Goal: Use online tool/utility: Utilize a website feature to perform a specific function

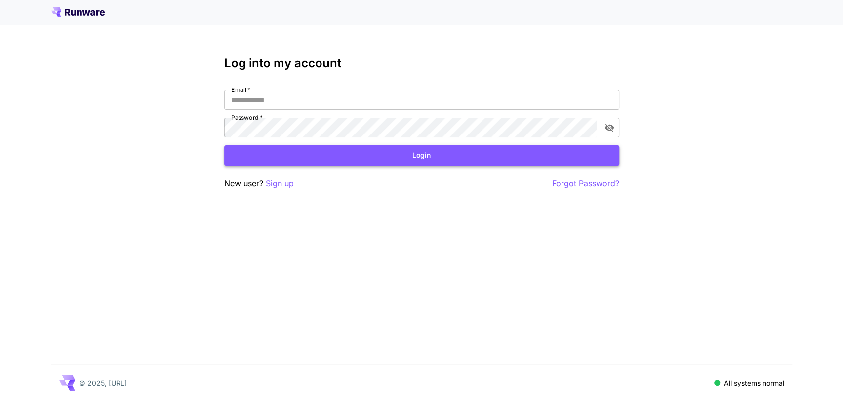
type input "**********"
click at [509, 158] on button "Login" at bounding box center [421, 155] width 395 height 20
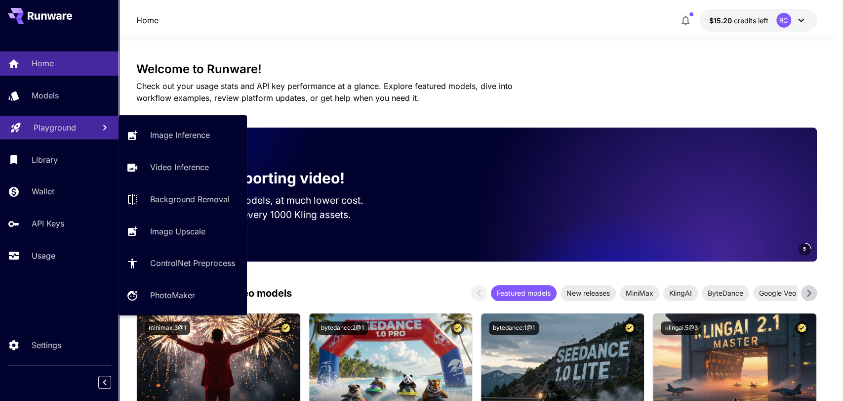
click at [77, 127] on div "Playground" at bounding box center [60, 127] width 53 height 12
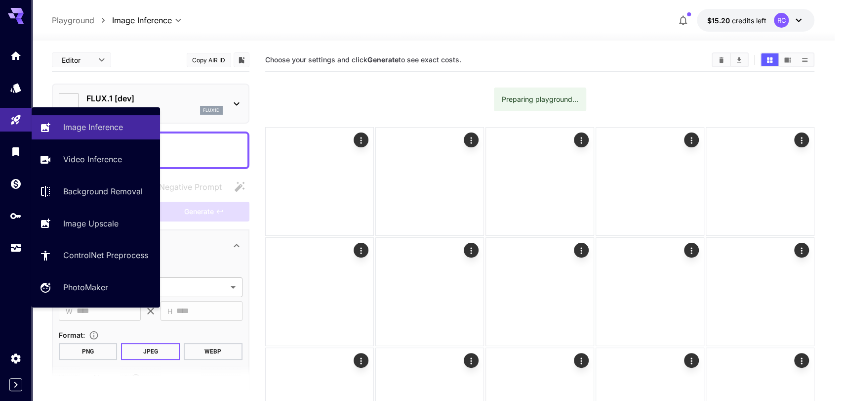
type input "**********"
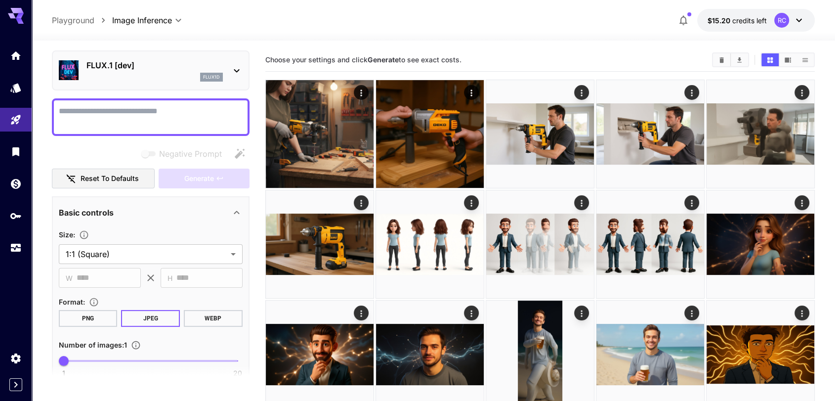
scroll to position [34, 0]
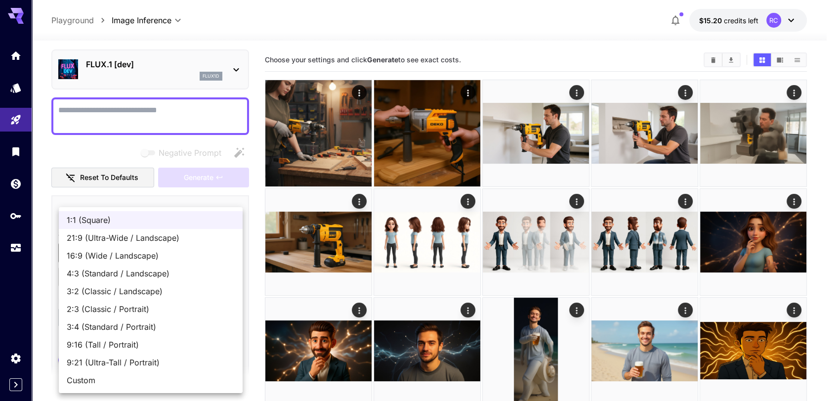
click at [122, 255] on body "**********" at bounding box center [417, 380] width 835 height 760
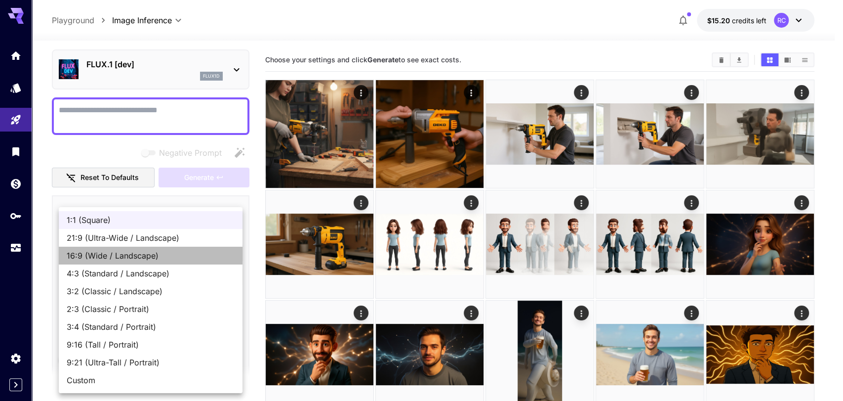
click at [139, 249] on span "16:9 (Wide / Landscape)" at bounding box center [151, 255] width 168 height 12
type input "**********"
type input "****"
type input "***"
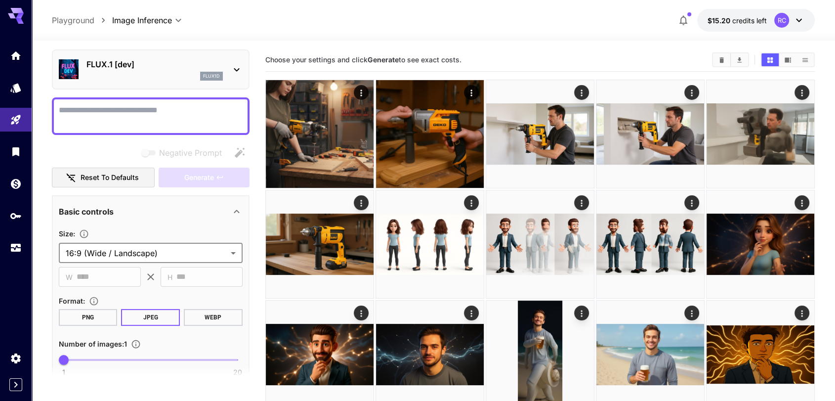
click at [162, 68] on p "FLUX.1 [dev]" at bounding box center [154, 64] width 136 height 12
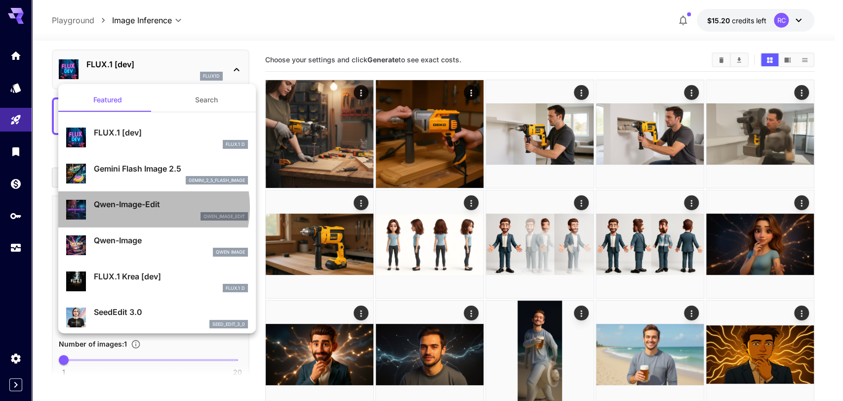
click at [146, 207] on p "Qwen-Image-Edit" at bounding box center [171, 204] width 154 height 12
type input "*"
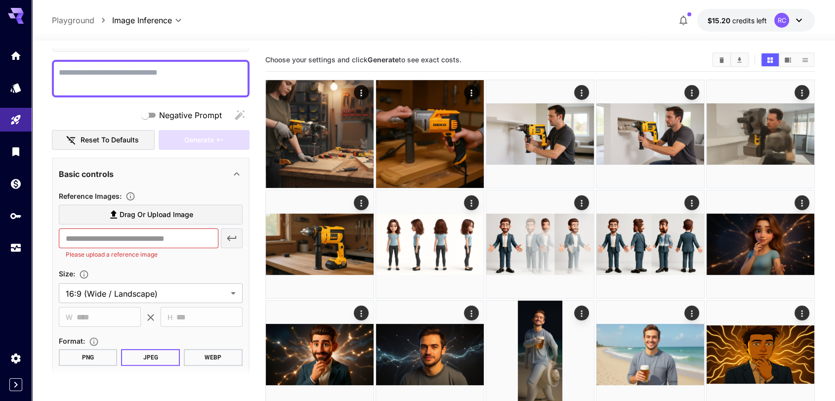
scroll to position [72, 0]
click at [117, 220] on label "Drag or upload image" at bounding box center [151, 214] width 184 height 20
click at [0, 0] on input "Drag or upload image" at bounding box center [0, 0] width 0 height 0
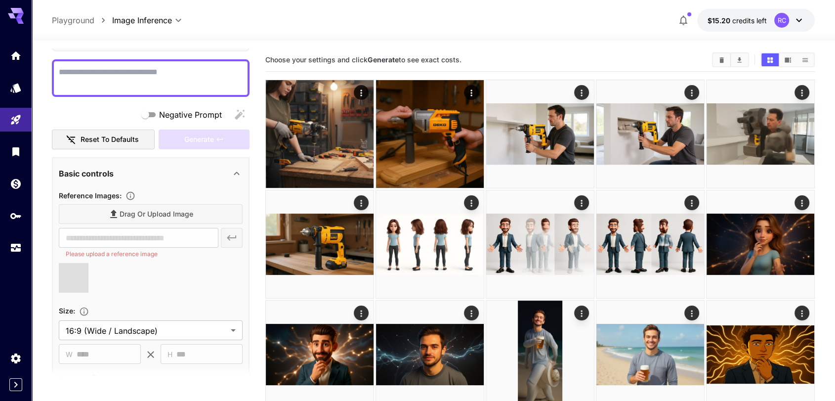
click at [182, 70] on textarea "Negative Prompt" at bounding box center [151, 78] width 184 height 24
paste textarea "**********"
type textarea "**********"
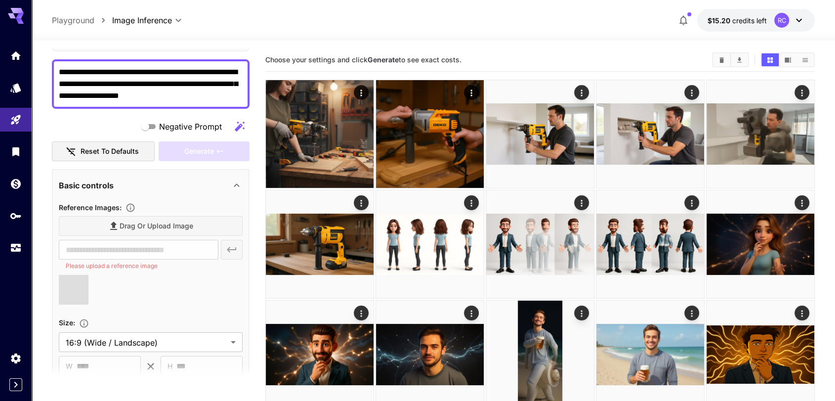
type input "**********"
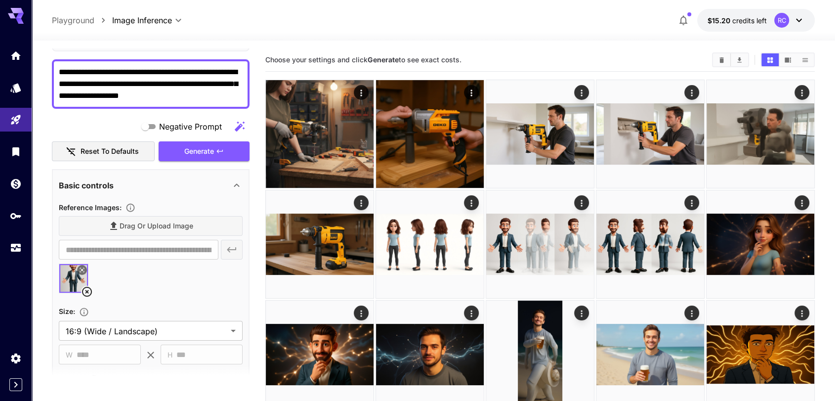
type textarea "**********"
click at [184, 281] on div at bounding box center [151, 282] width 184 height 38
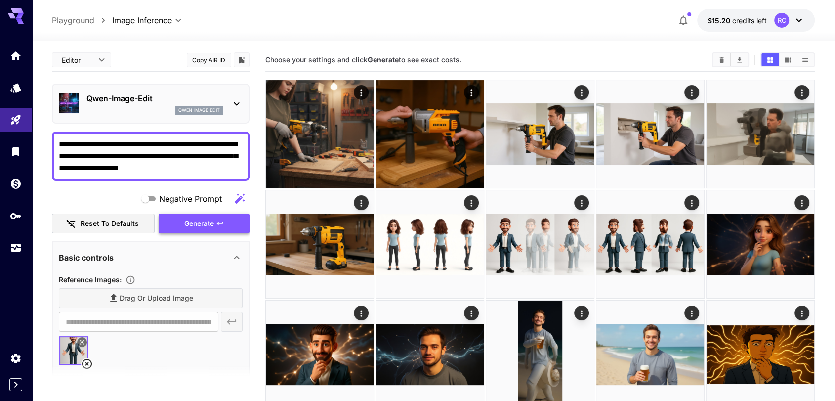
click at [195, 227] on span "Generate" at bounding box center [199, 223] width 30 height 12
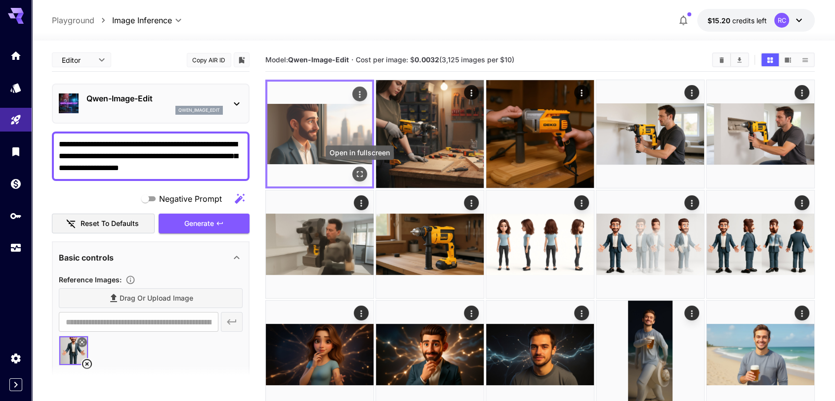
click at [360, 177] on icon "Open in fullscreen" at bounding box center [360, 174] width 10 height 10
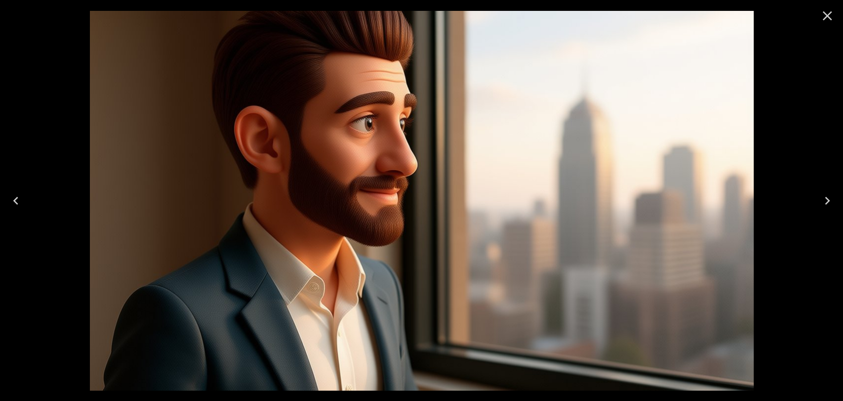
click at [823, 14] on icon "Close" at bounding box center [827, 16] width 16 height 16
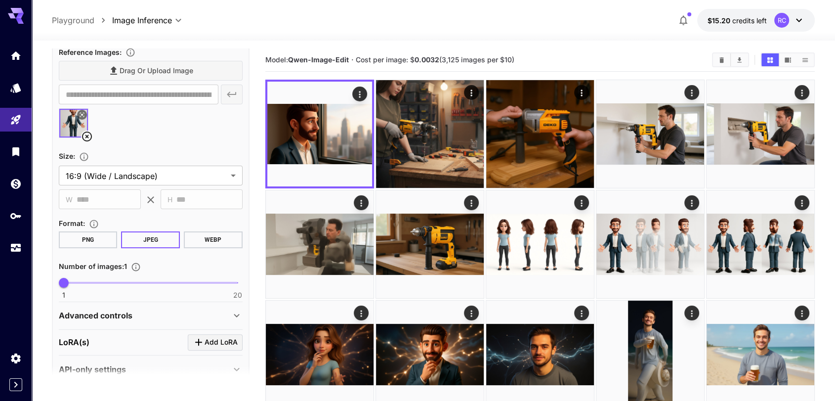
scroll to position [245, 0]
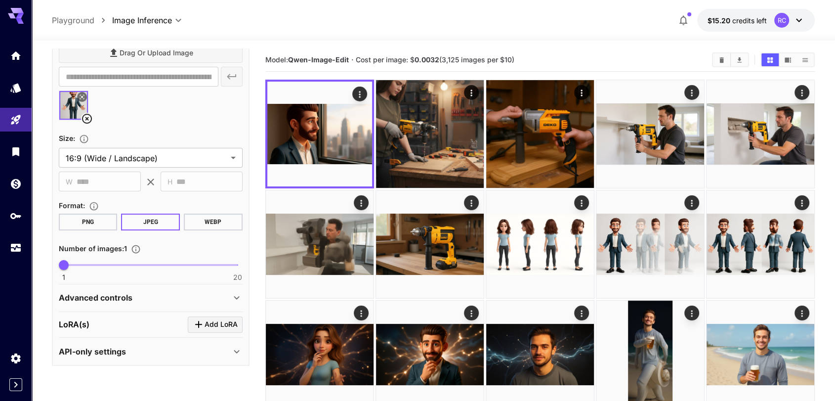
click at [126, 291] on p "Advanced controls" at bounding box center [96, 297] width 74 height 12
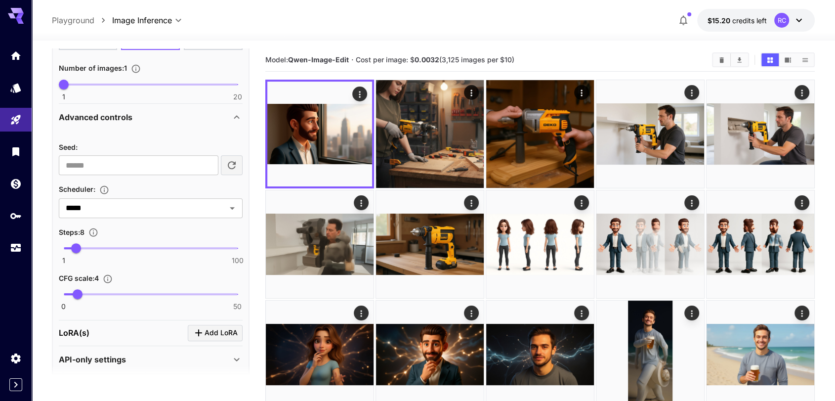
scroll to position [434, 0]
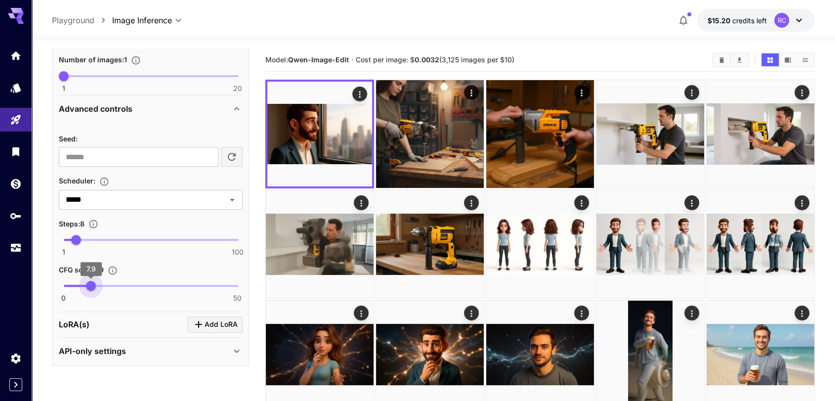
type input "*"
drag, startPoint x: 79, startPoint y: 284, endPoint x: 91, endPoint y: 281, distance: 12.8
click at [91, 281] on span "8" at bounding box center [91, 286] width 10 height 10
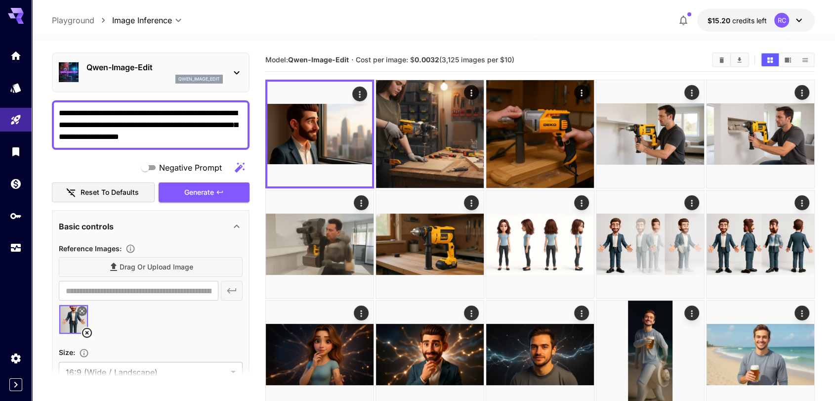
scroll to position [0, 0]
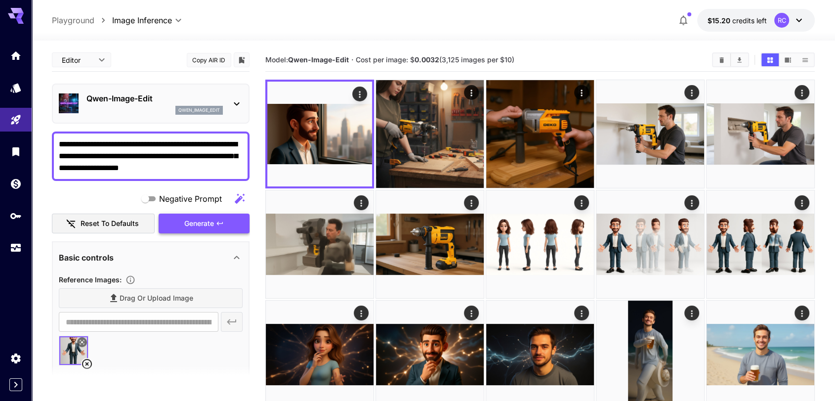
click at [210, 222] on span "Generate" at bounding box center [199, 223] width 30 height 12
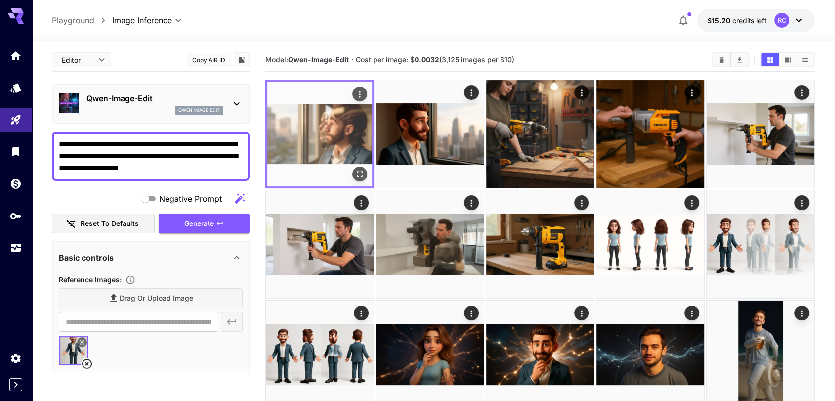
click at [330, 129] on img at bounding box center [319, 133] width 105 height 105
click at [359, 176] on icon "Open in fullscreen" at bounding box center [360, 174] width 6 height 6
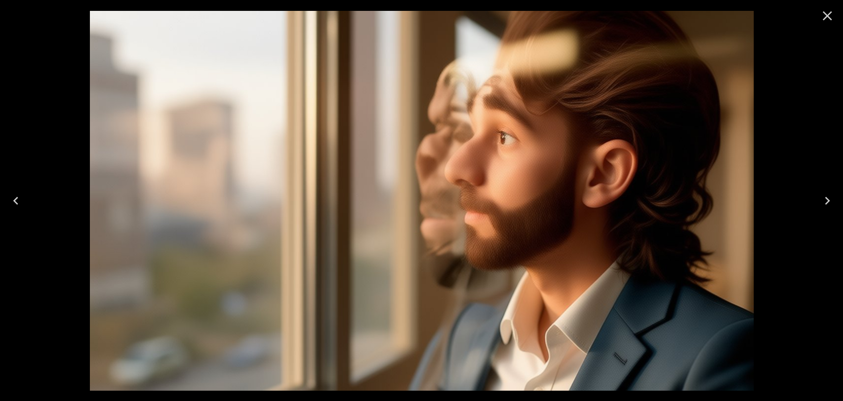
click at [826, 16] on icon "Close" at bounding box center [827, 15] width 9 height 9
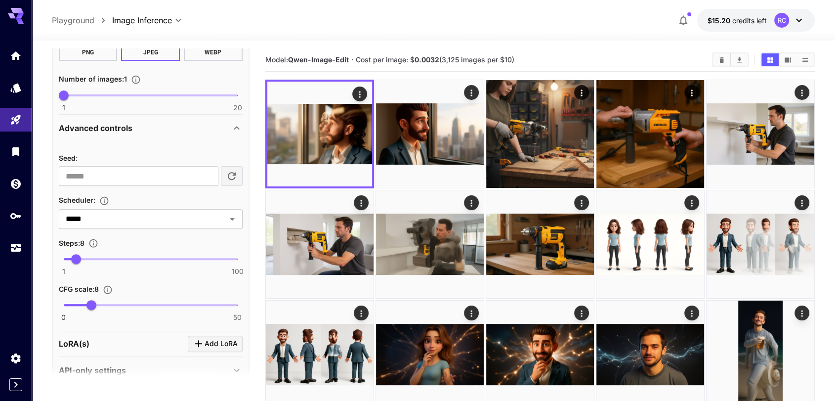
scroll to position [421, 0]
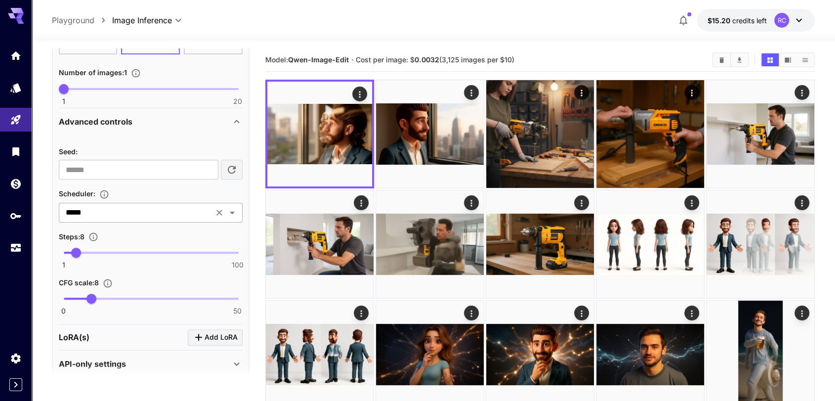
click at [230, 211] on icon "Open" at bounding box center [232, 212] width 12 height 12
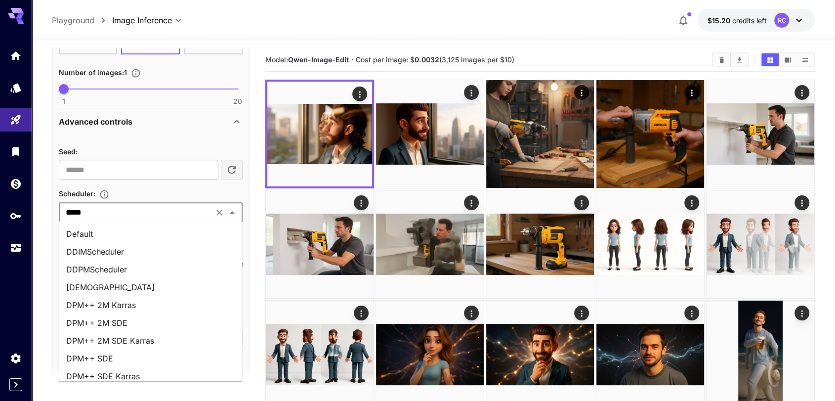
scroll to position [360, 0]
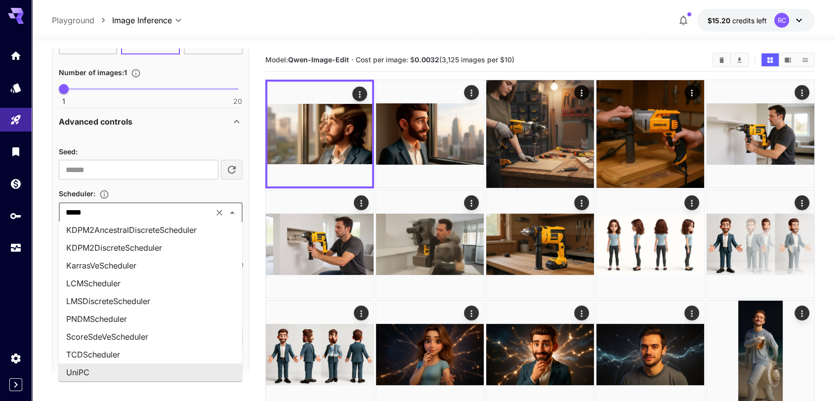
click at [230, 211] on icon "Close" at bounding box center [232, 212] width 5 height 2
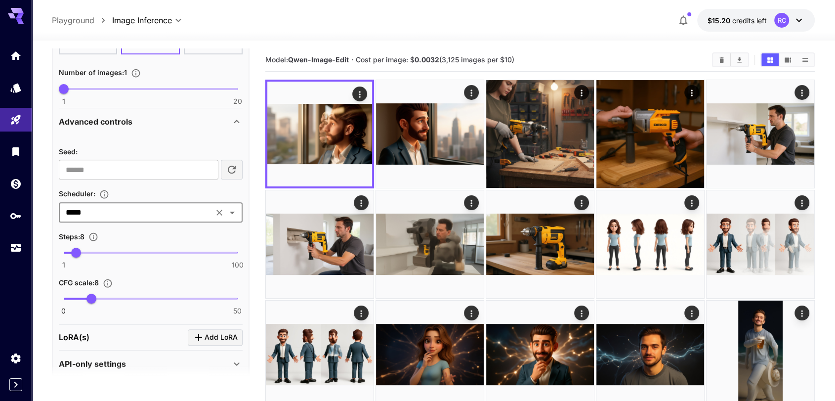
scroll to position [434, 0]
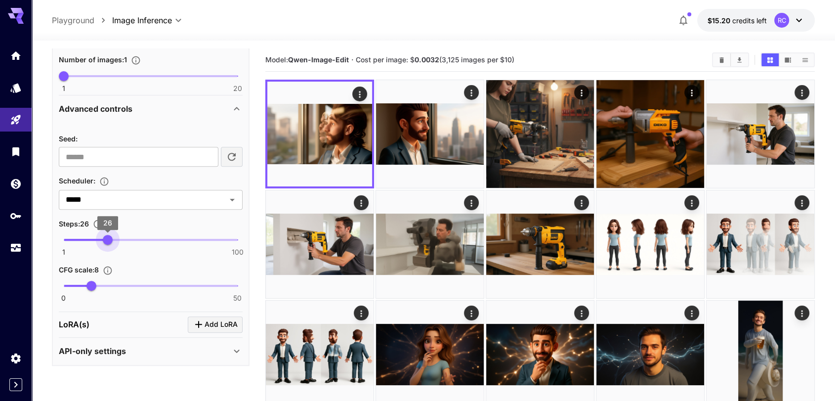
type input "**"
drag, startPoint x: 77, startPoint y: 236, endPoint x: 111, endPoint y: 234, distance: 34.6
click at [111, 235] on span "28" at bounding box center [111, 240] width 10 height 10
type input "****"
drag, startPoint x: 90, startPoint y: 283, endPoint x: 177, endPoint y: 283, distance: 86.9
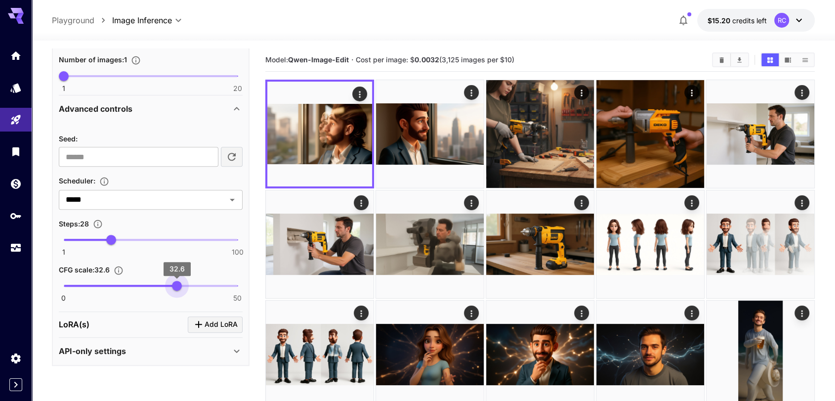
click at [177, 283] on span "32.6" at bounding box center [177, 286] width 10 height 10
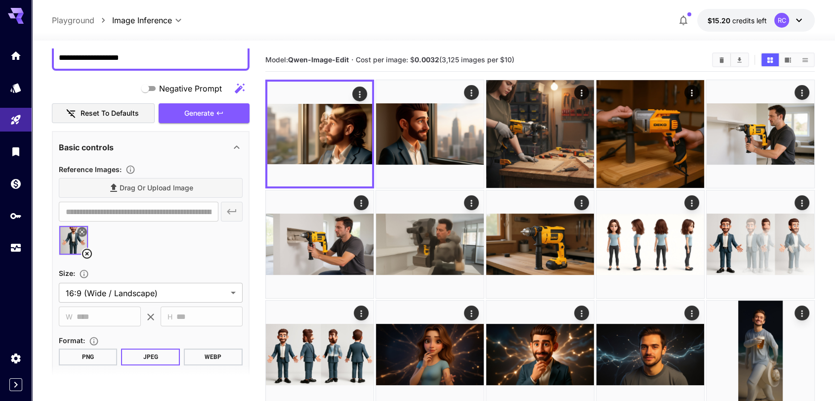
scroll to position [93, 0]
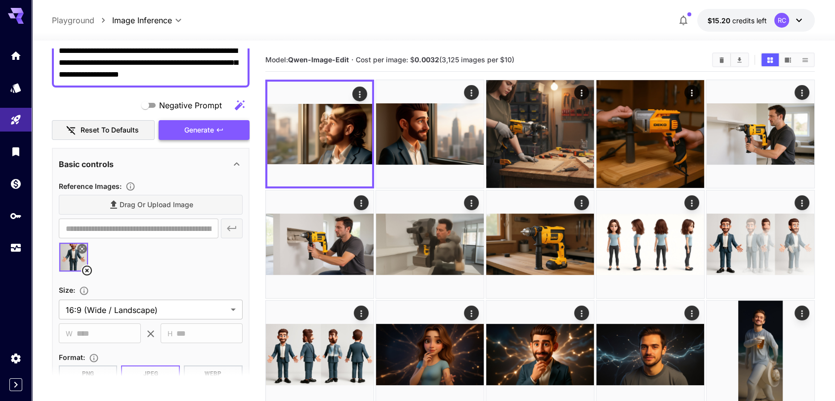
click at [205, 129] on span "Generate" at bounding box center [199, 130] width 30 height 12
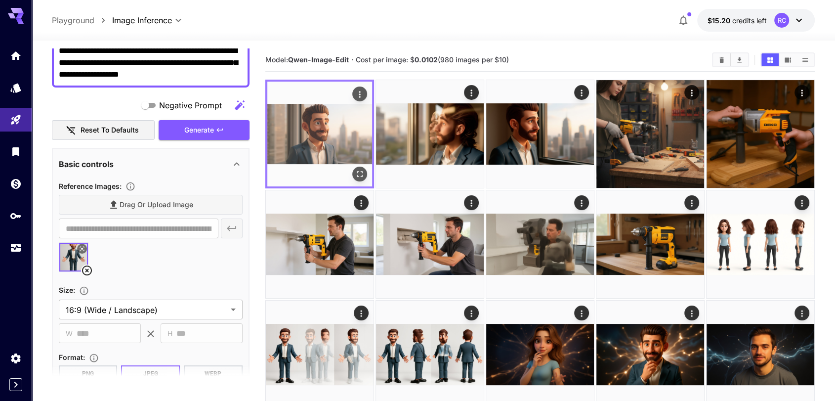
click at [362, 175] on icon "Open in fullscreen" at bounding box center [360, 174] width 10 height 10
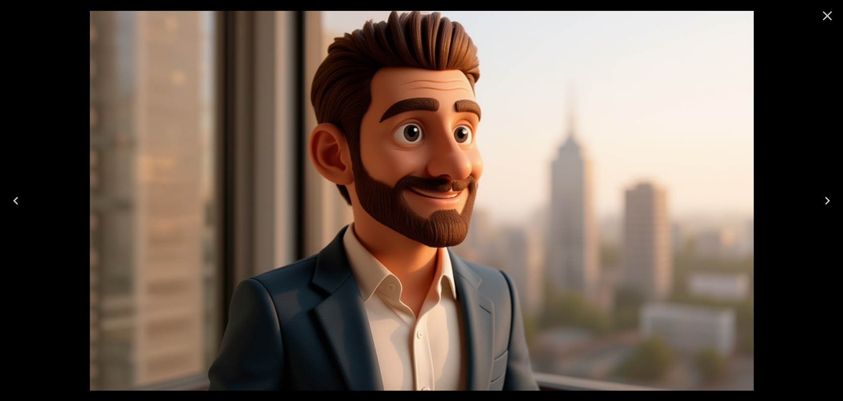
click at [829, 21] on icon "Close" at bounding box center [827, 16] width 16 height 16
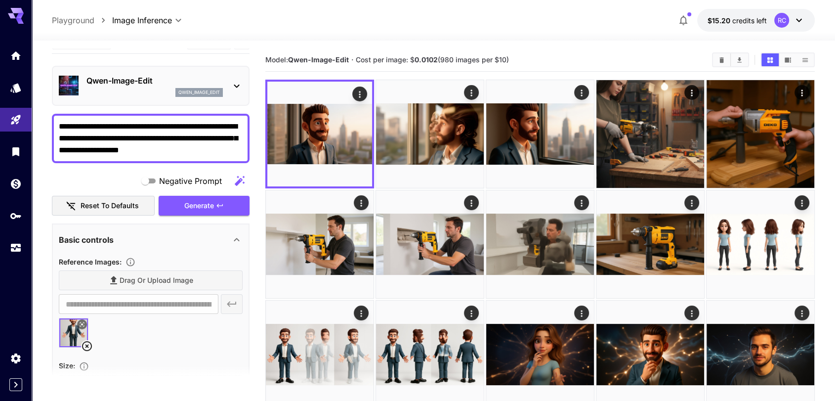
scroll to position [17, 0]
click at [166, 132] on textarea "**********" at bounding box center [151, 139] width 184 height 36
paste textarea "**********"
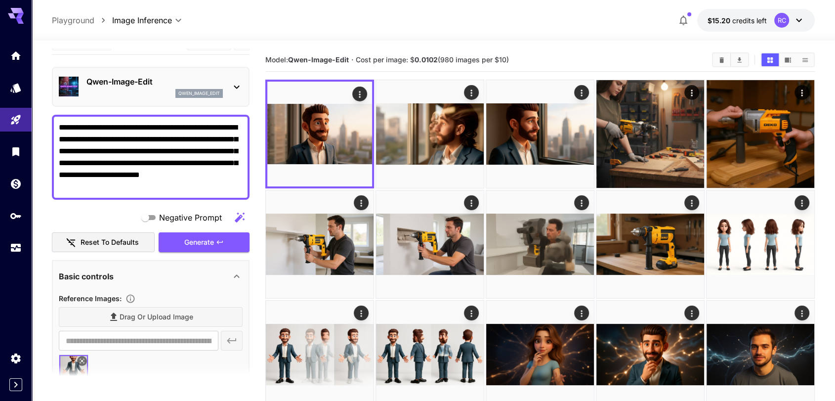
click at [166, 132] on textarea "**********" at bounding box center [151, 156] width 184 height 71
paste textarea
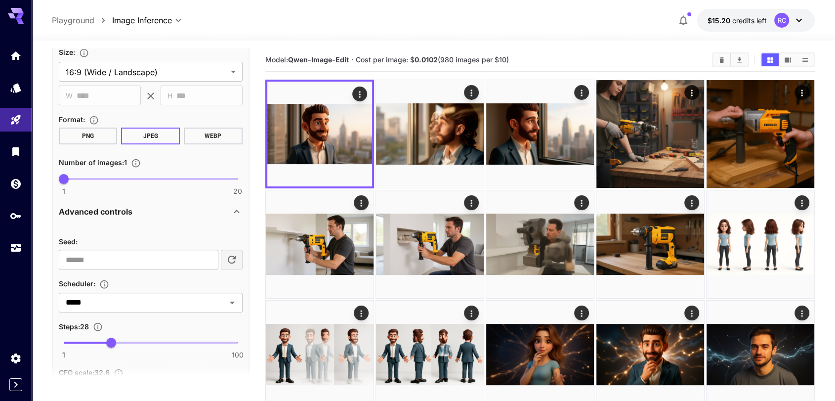
scroll to position [434, 0]
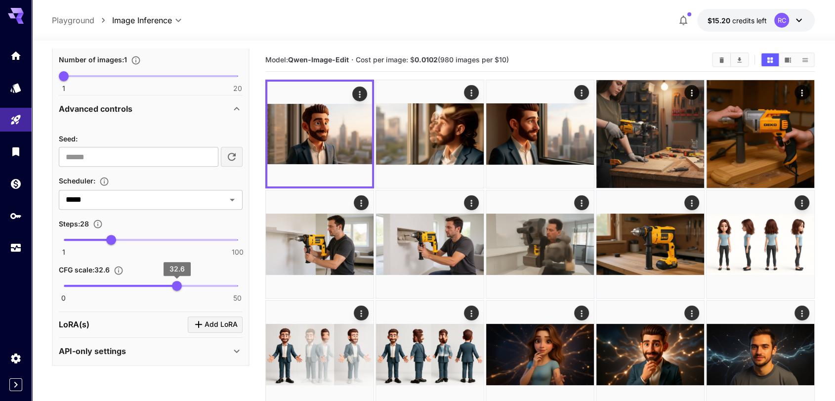
type textarea "**********"
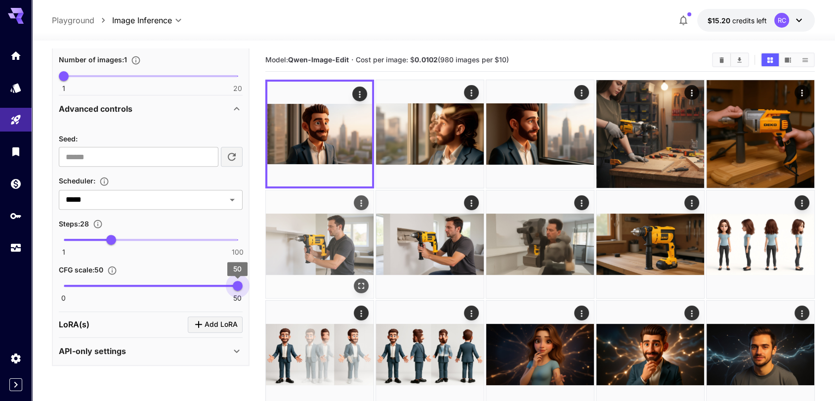
drag, startPoint x: 178, startPoint y: 285, endPoint x: 273, endPoint y: 277, distance: 95.2
click at [273, 277] on main "**********" at bounding box center [433, 397] width 763 height 699
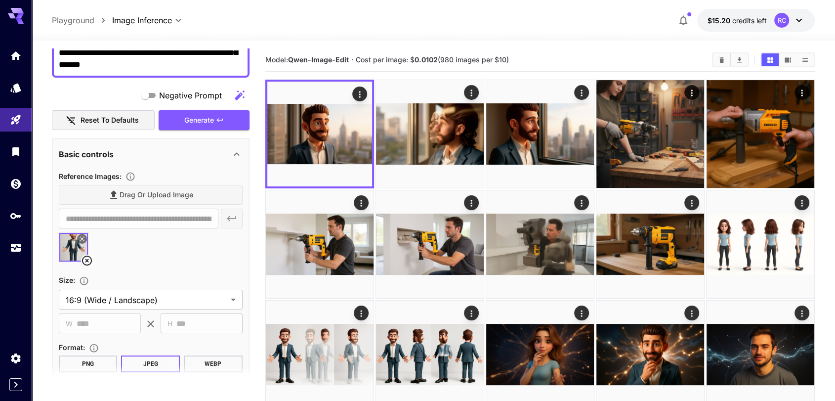
scroll to position [93, 0]
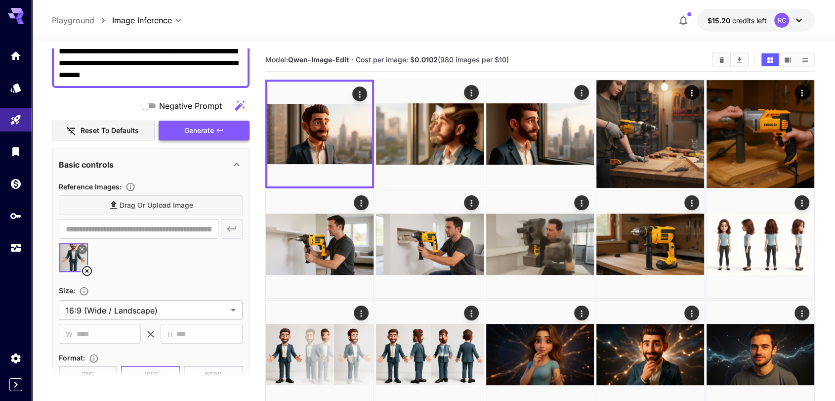
click at [206, 132] on span "Generate" at bounding box center [199, 130] width 30 height 12
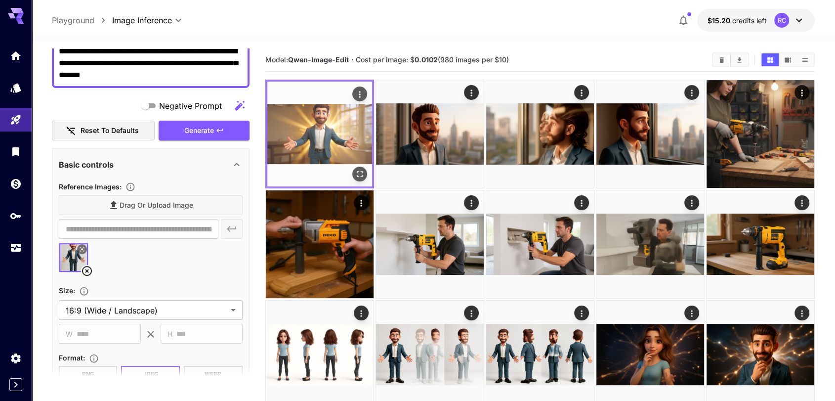
click at [338, 124] on img at bounding box center [319, 133] width 105 height 105
click at [367, 173] on div "Open in fullscreen" at bounding box center [359, 173] width 15 height 15
click at [362, 175] on icon "Open in fullscreen" at bounding box center [360, 174] width 6 height 6
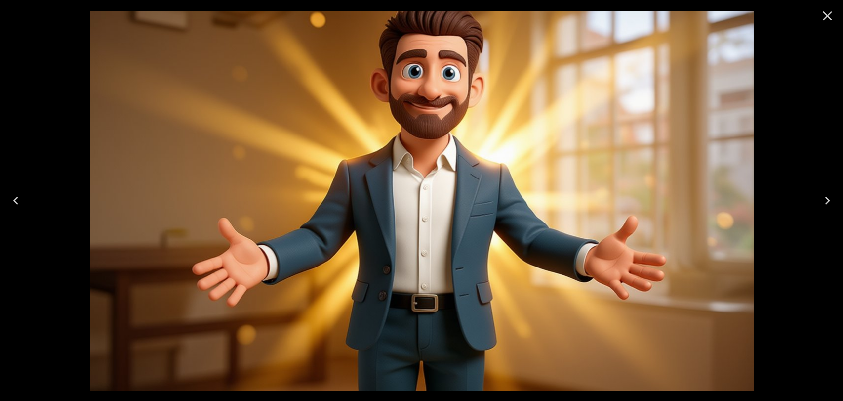
click at [822, 13] on icon "Close" at bounding box center [827, 16] width 16 height 16
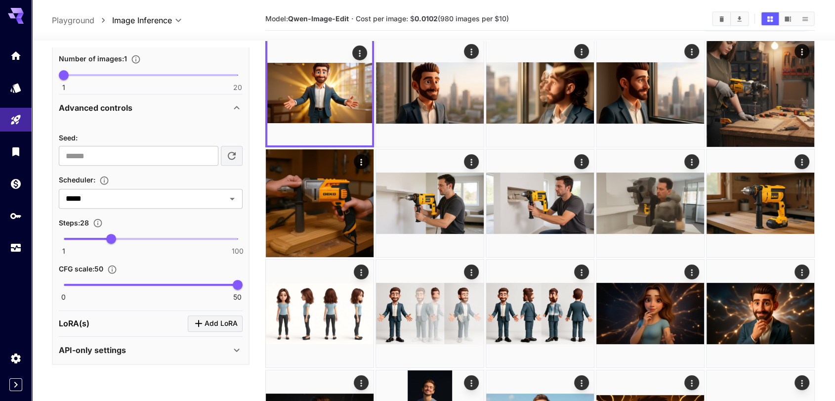
scroll to position [41, 0]
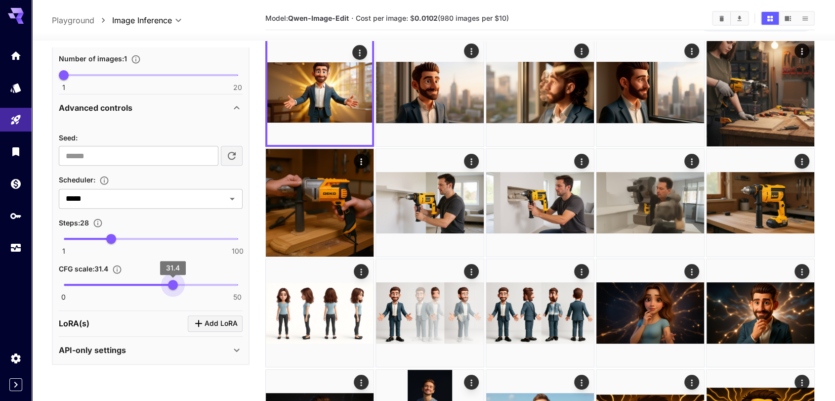
type input "****"
drag, startPoint x: 231, startPoint y: 282, endPoint x: 169, endPoint y: 281, distance: 61.7
click at [169, 281] on span "30.3" at bounding box center [169, 285] width 10 height 10
type input "*"
drag, startPoint x: 105, startPoint y: 235, endPoint x: 73, endPoint y: 232, distance: 31.7
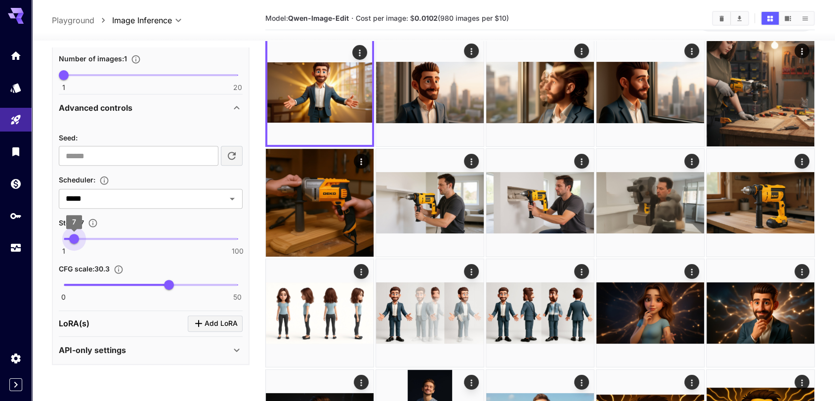
click at [73, 234] on span "7" at bounding box center [74, 239] width 10 height 10
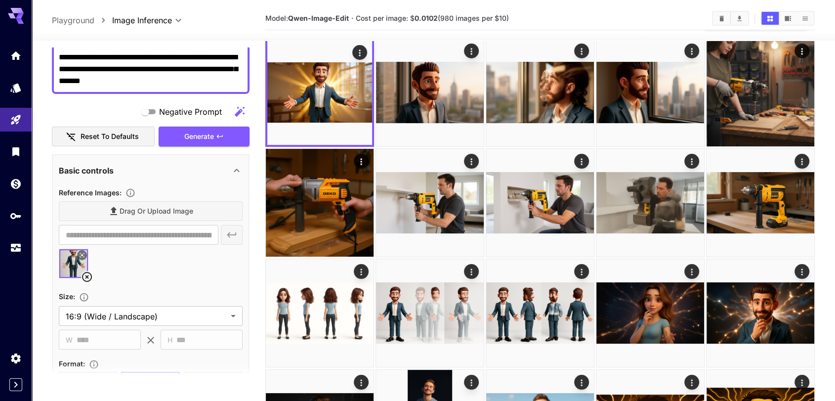
scroll to position [0, 0]
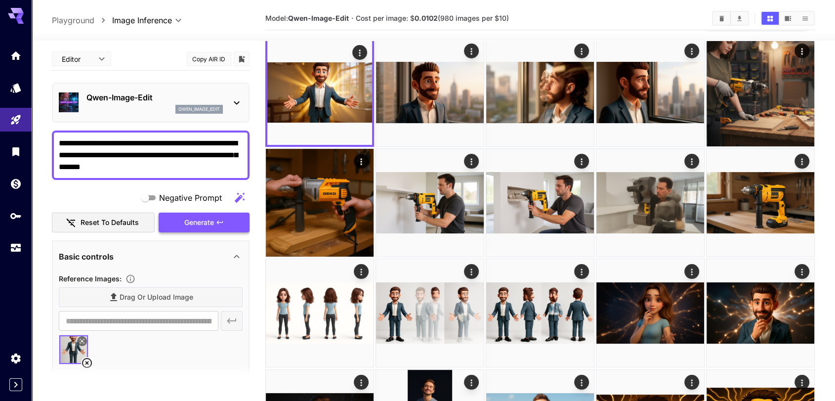
click at [196, 221] on span "Generate" at bounding box center [199, 222] width 30 height 12
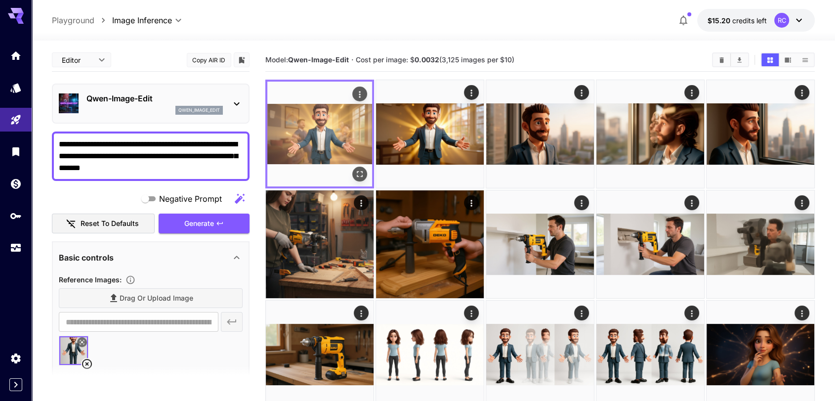
click at [313, 134] on img at bounding box center [319, 133] width 105 height 105
click at [359, 175] on icon "Open in fullscreen" at bounding box center [360, 174] width 10 height 10
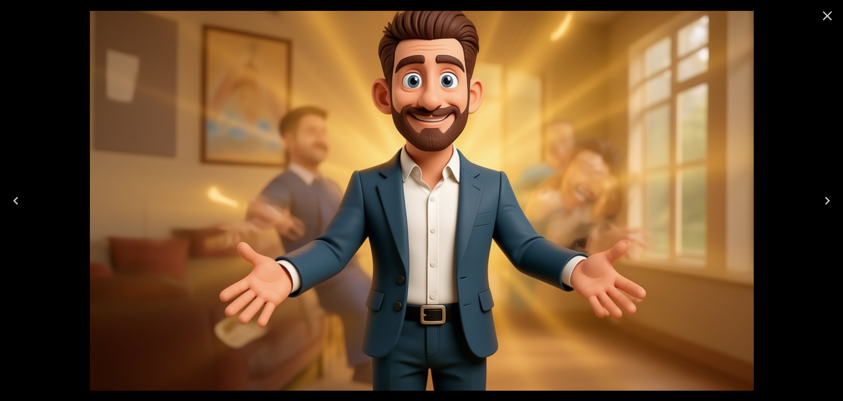
click at [820, 11] on icon "Close" at bounding box center [827, 16] width 16 height 16
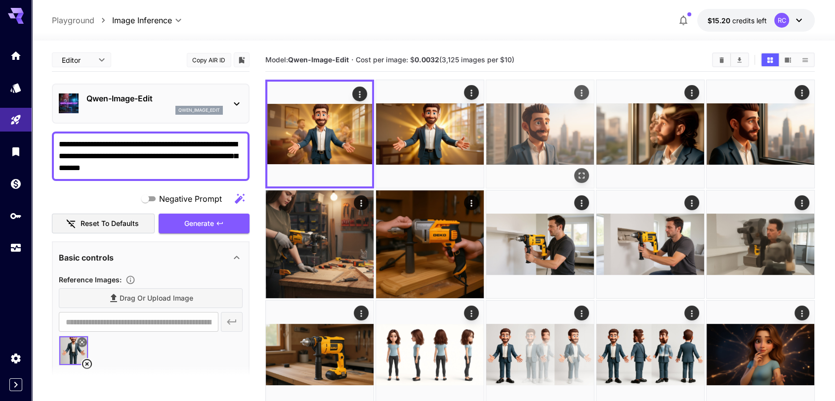
click at [572, 121] on img at bounding box center [540, 134] width 108 height 108
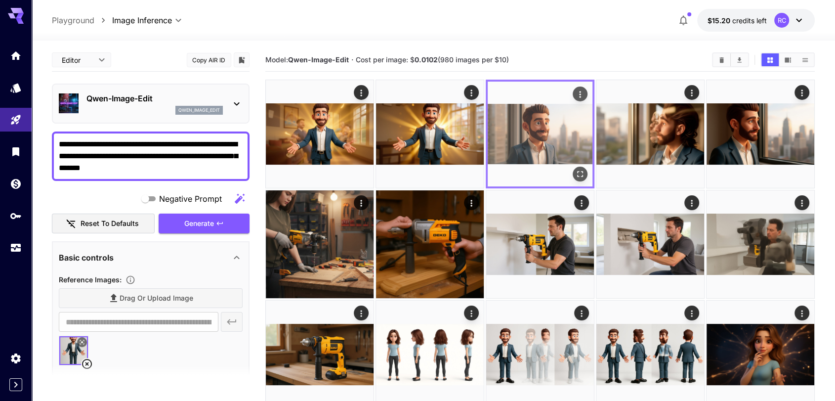
click at [576, 169] on icon "Open in fullscreen" at bounding box center [580, 174] width 10 height 10
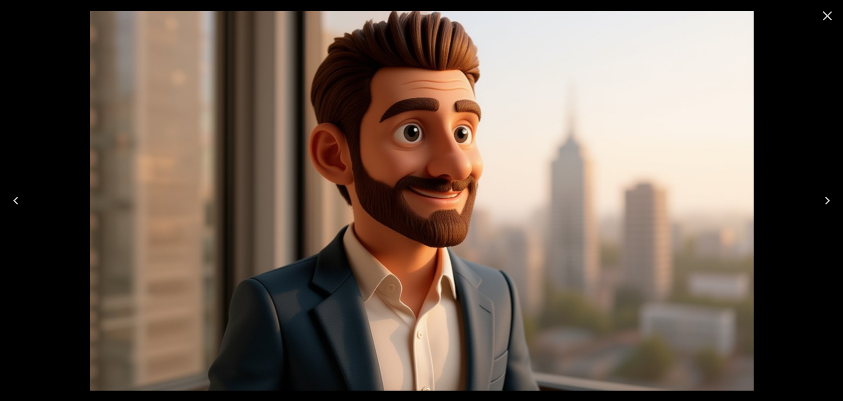
click at [791, 114] on div at bounding box center [421, 200] width 843 height 401
click at [832, 15] on icon "Close" at bounding box center [827, 16] width 16 height 16
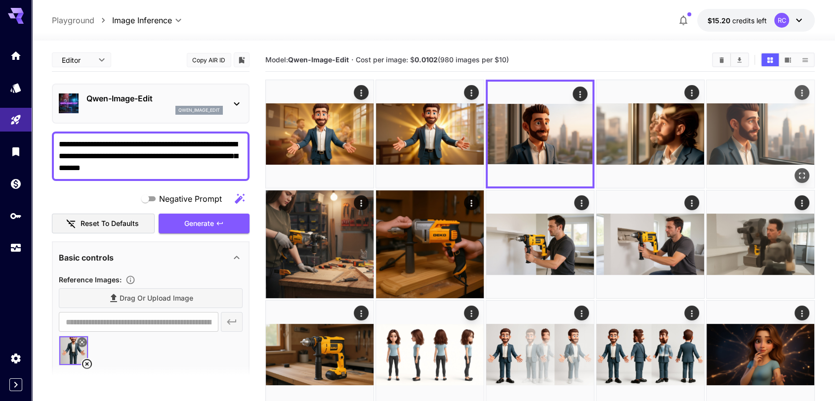
click at [730, 143] on img at bounding box center [760, 134] width 108 height 108
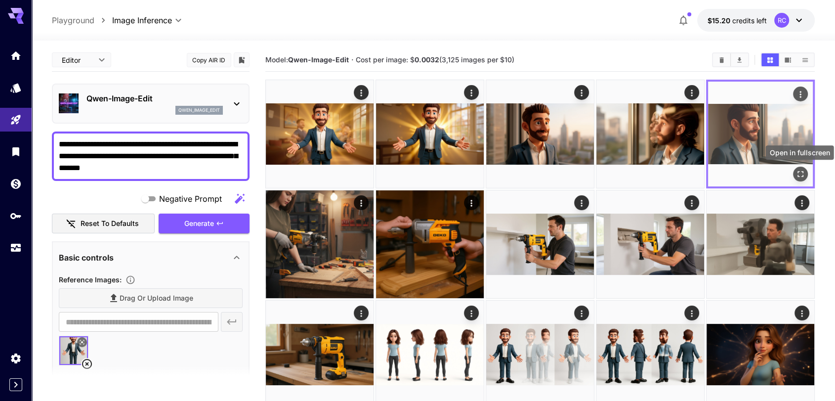
click at [801, 174] on icon "Open in fullscreen" at bounding box center [800, 174] width 10 height 10
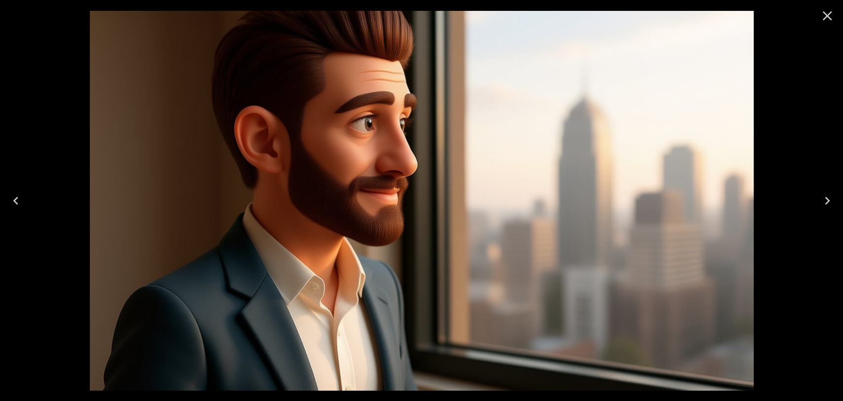
click at [821, 19] on icon "Close" at bounding box center [827, 16] width 16 height 16
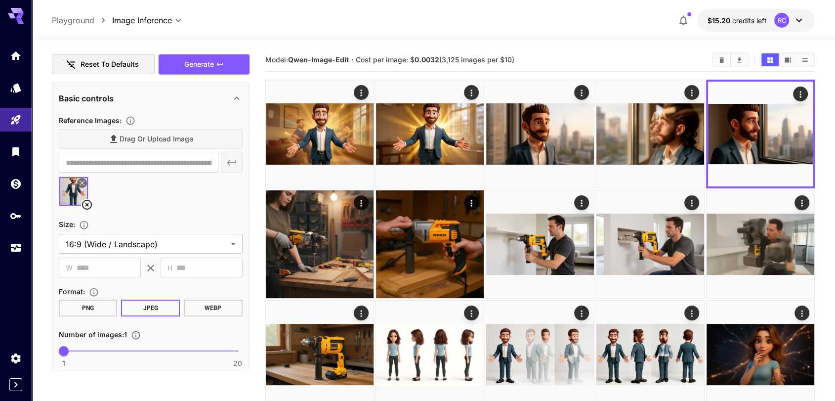
scroll to position [162, 0]
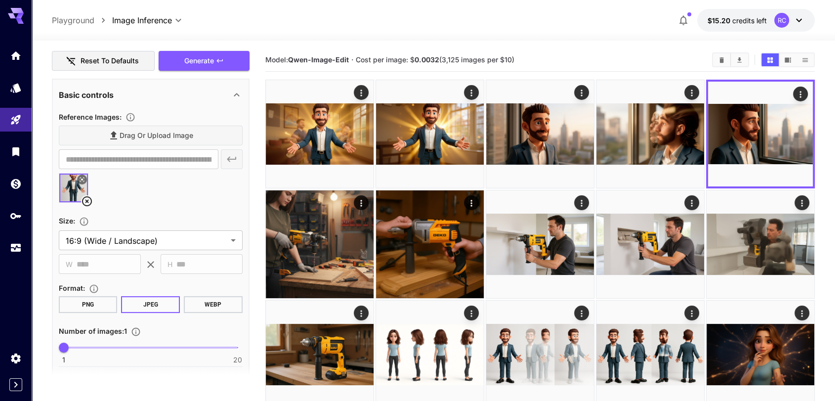
click at [87, 200] on icon at bounding box center [87, 201] width 12 height 12
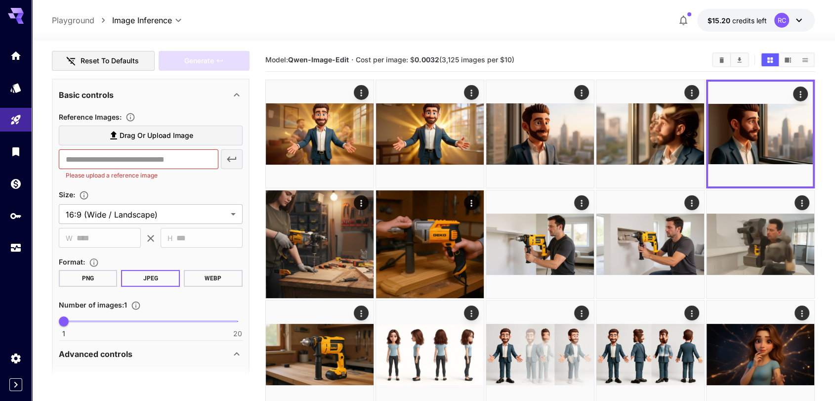
click at [111, 141] on label "Drag or upload image" at bounding box center [151, 135] width 184 height 20
click at [0, 0] on input "Drag or upload image" at bounding box center [0, 0] width 0 height 0
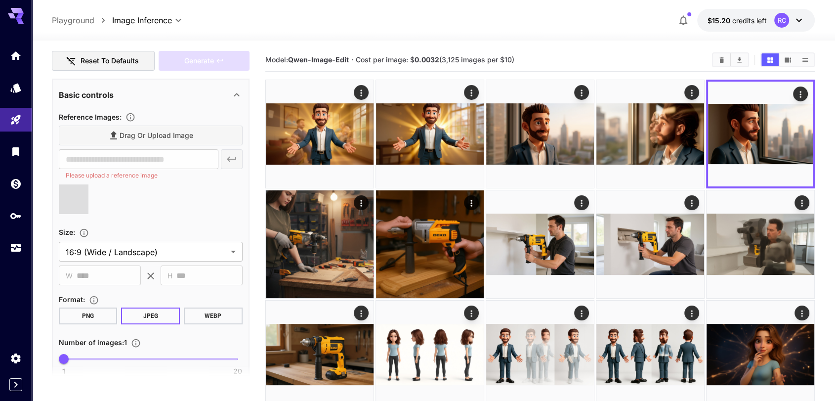
type input "**********"
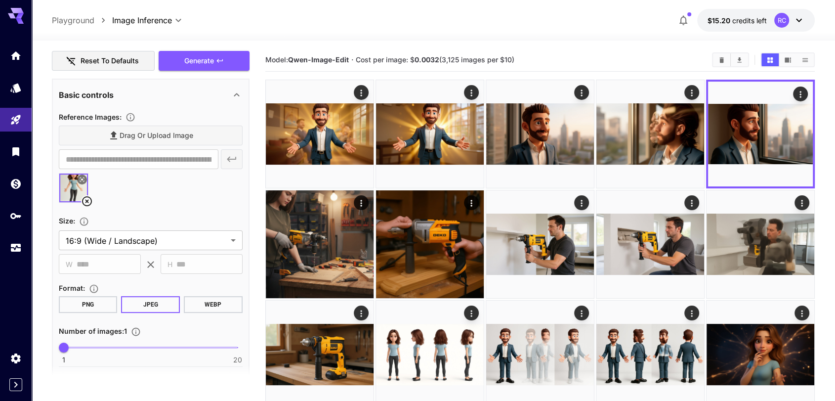
scroll to position [0, 0]
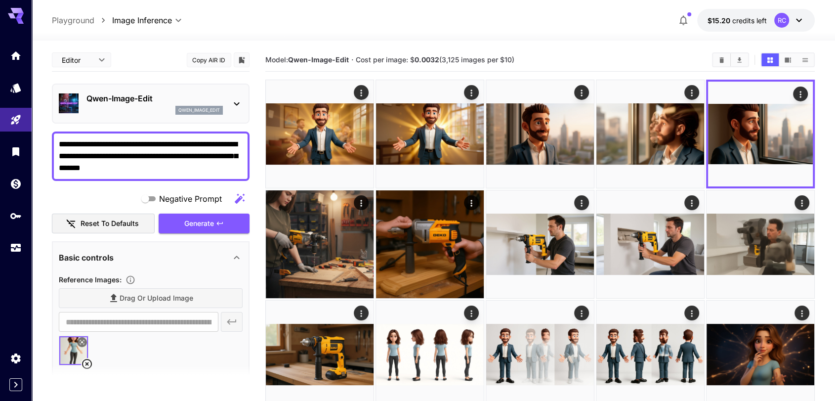
click at [121, 144] on textarea "**********" at bounding box center [151, 156] width 184 height 36
paste textarea "**********"
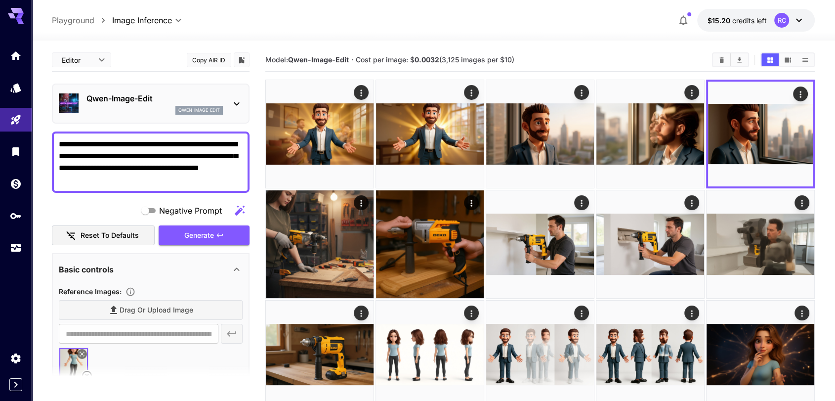
type textarea "**********"
click at [348, 31] on div at bounding box center [433, 35] width 803 height 12
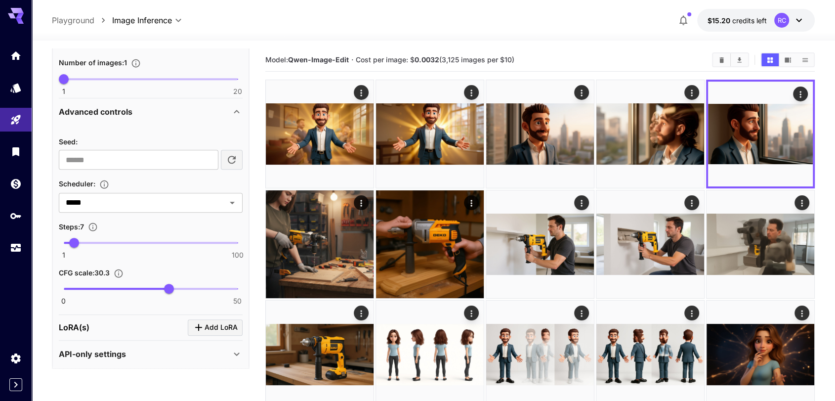
scroll to position [445, 0]
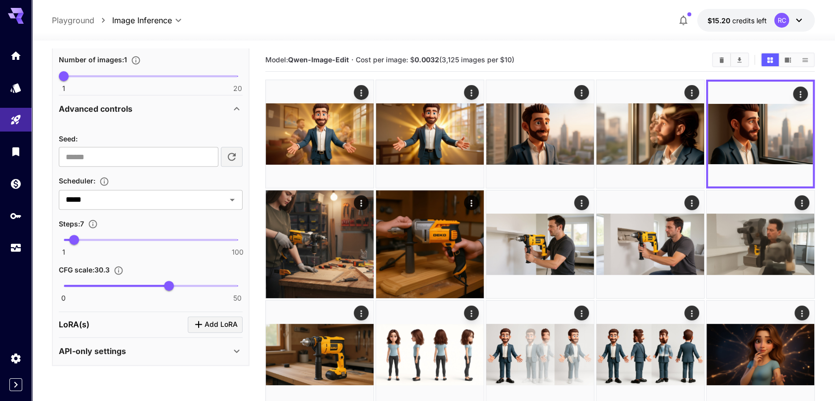
click at [364, 27] on div "**********" at bounding box center [433, 20] width 763 height 23
drag, startPoint x: 75, startPoint y: 240, endPoint x: 87, endPoint y: 238, distance: 11.9
click at [87, 238] on span "14" at bounding box center [86, 240] width 10 height 10
drag, startPoint x: 87, startPoint y: 238, endPoint x: 122, endPoint y: 241, distance: 35.2
click at [122, 241] on span "34" at bounding box center [122, 240] width 10 height 10
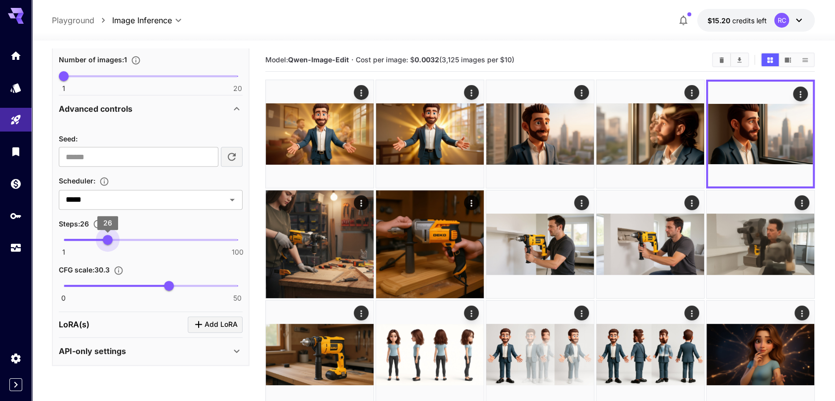
type input "**"
drag, startPoint x: 122, startPoint y: 241, endPoint x: 112, endPoint y: 240, distance: 10.4
click at [112, 240] on span "28" at bounding box center [111, 240] width 10 height 10
drag, startPoint x: 164, startPoint y: 281, endPoint x: 187, endPoint y: 281, distance: 22.2
click at [187, 281] on span "35.4" at bounding box center [187, 286] width 10 height 10
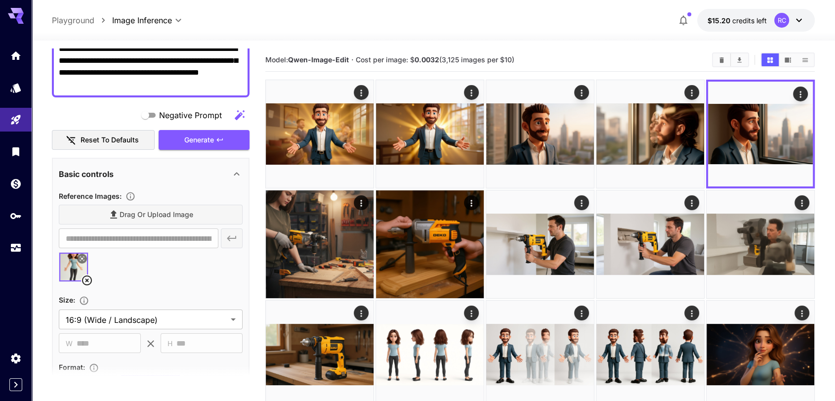
scroll to position [0, 0]
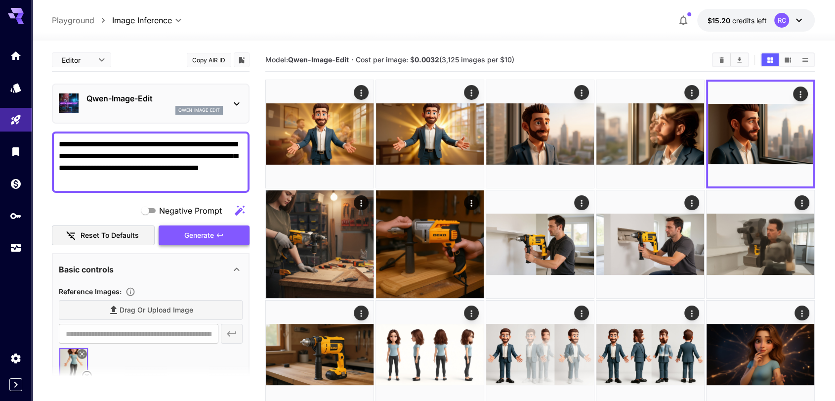
click at [188, 236] on span "Generate" at bounding box center [199, 235] width 30 height 12
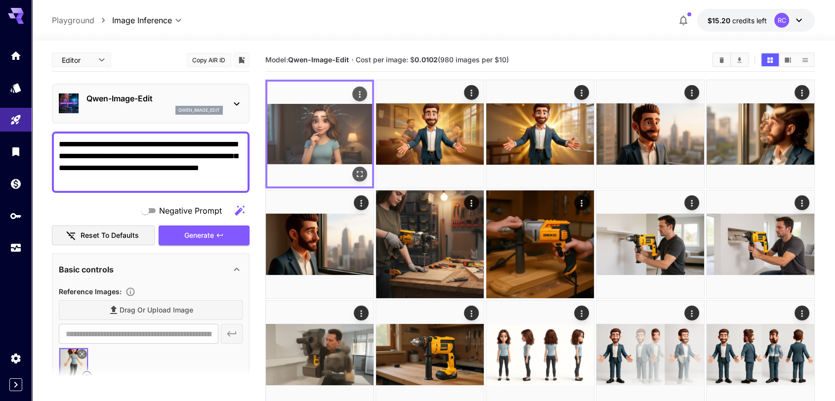
click at [324, 126] on img at bounding box center [319, 133] width 105 height 105
click at [363, 179] on icon "Open in fullscreen" at bounding box center [360, 174] width 10 height 10
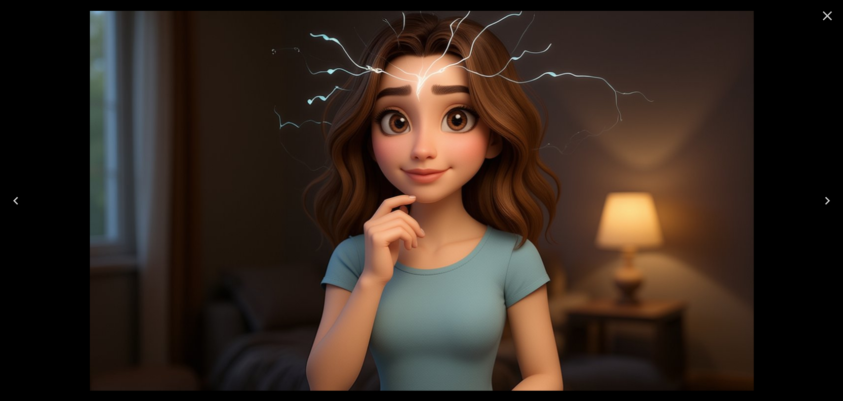
click at [825, 16] on icon "Close" at bounding box center [827, 16] width 16 height 16
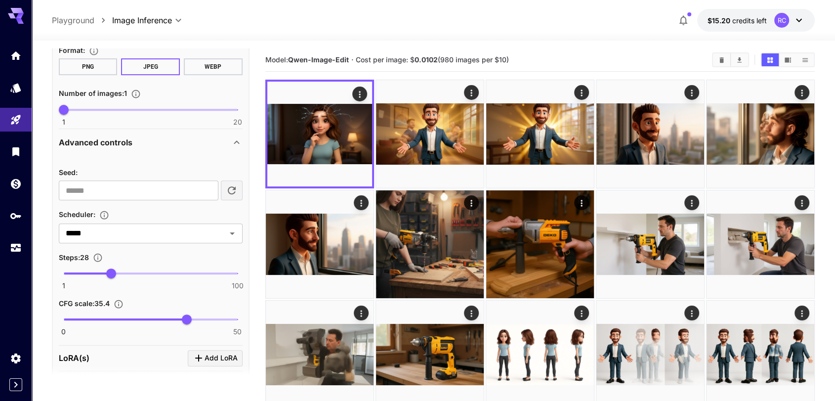
scroll to position [414, 0]
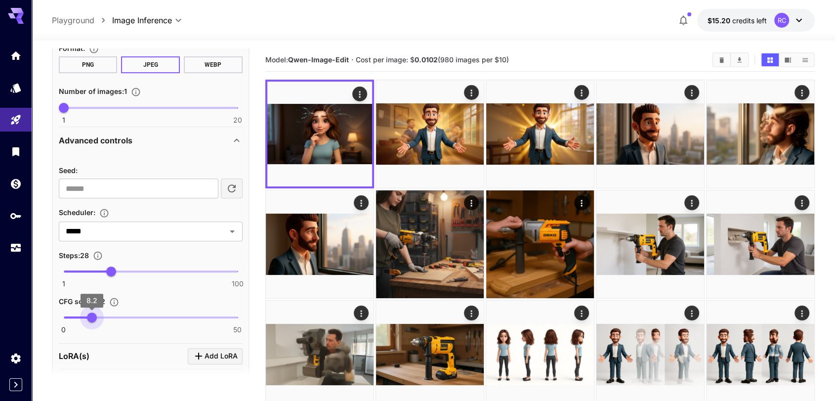
drag, startPoint x: 183, startPoint y: 318, endPoint x: 92, endPoint y: 314, distance: 91.0
click at [92, 314] on span "8.2" at bounding box center [92, 317] width 10 height 10
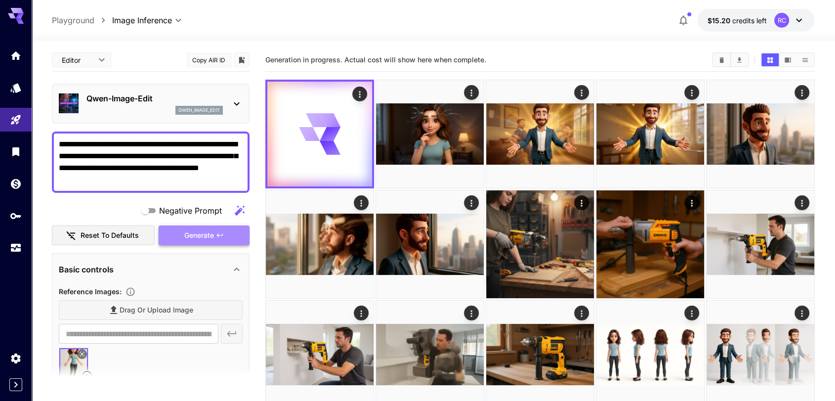
click at [213, 234] on span "Generate" at bounding box center [199, 235] width 30 height 12
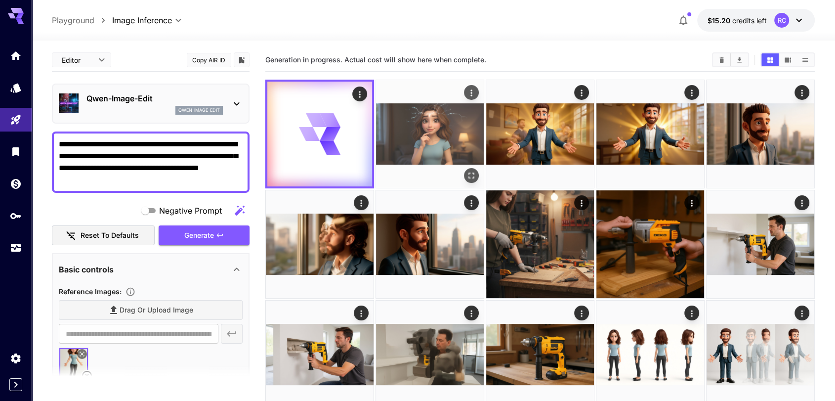
click at [471, 97] on div "Actions" at bounding box center [471, 92] width 10 height 12
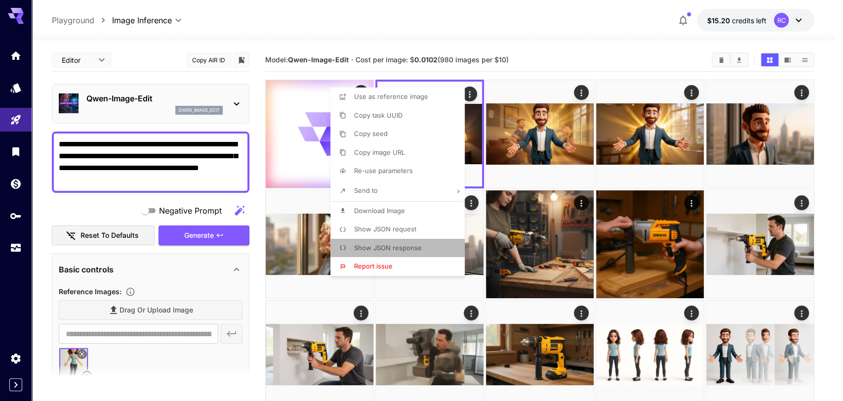
click at [415, 245] on span "Show JSON response" at bounding box center [388, 247] width 68 height 8
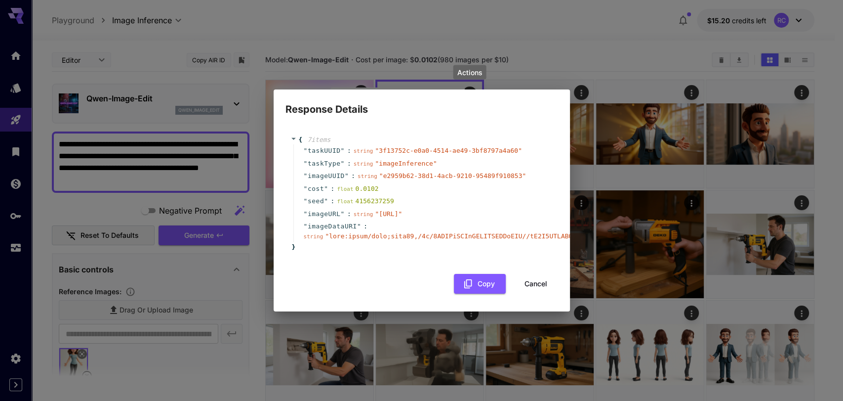
click at [542, 288] on button "Cancel" at bounding box center [536, 284] width 44 height 20
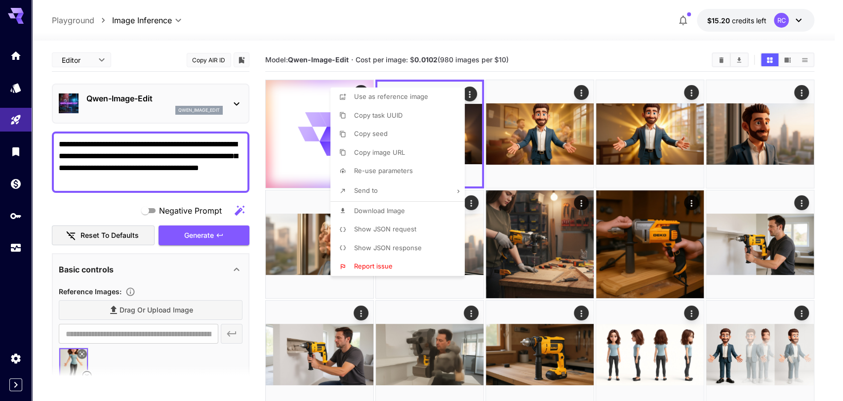
click at [569, 121] on div at bounding box center [421, 200] width 843 height 401
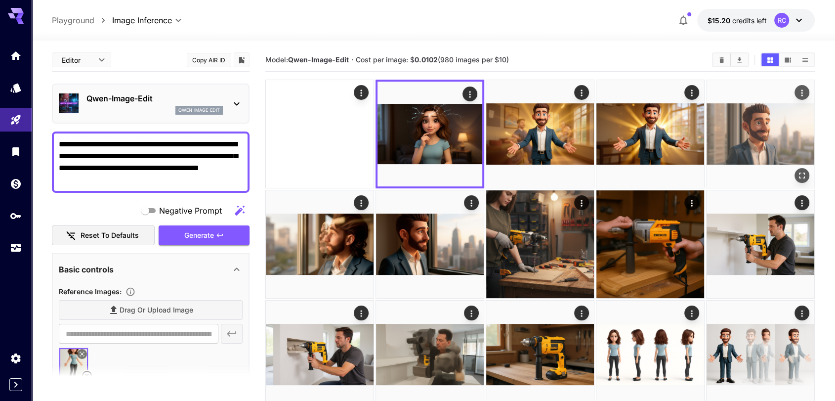
click at [800, 91] on icon "Actions" at bounding box center [802, 93] width 10 height 10
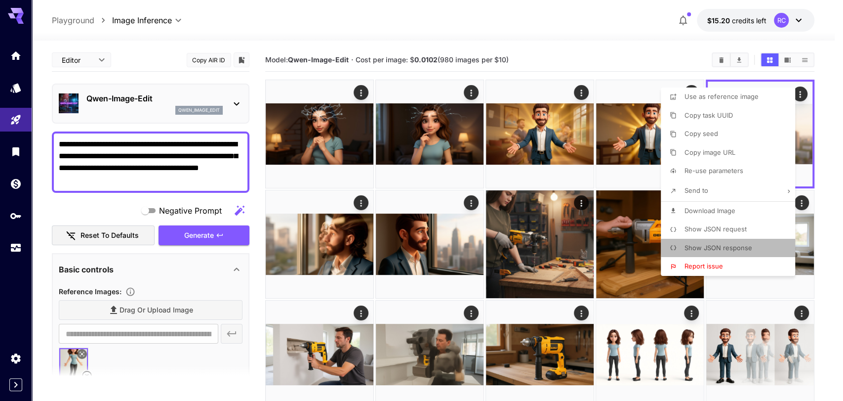
click at [738, 246] on span "Show JSON response" at bounding box center [718, 247] width 68 height 8
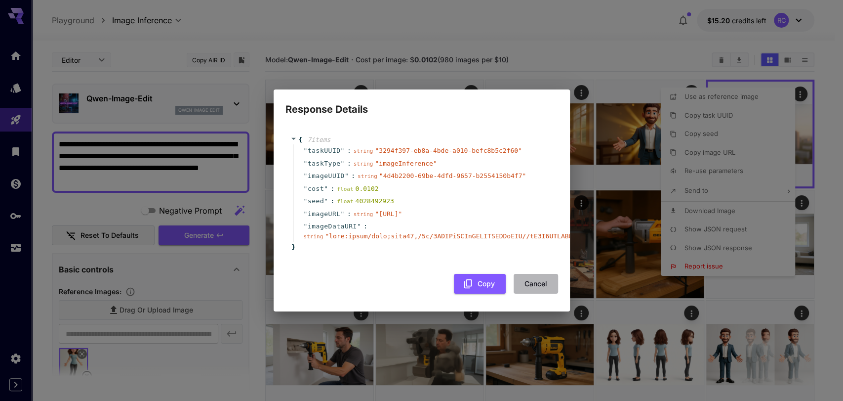
click at [538, 285] on button "Cancel" at bounding box center [536, 284] width 44 height 20
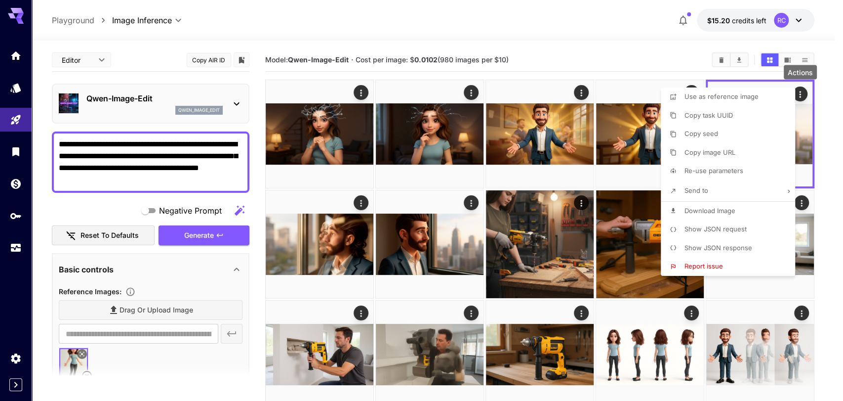
click at [470, 201] on div at bounding box center [421, 200] width 843 height 401
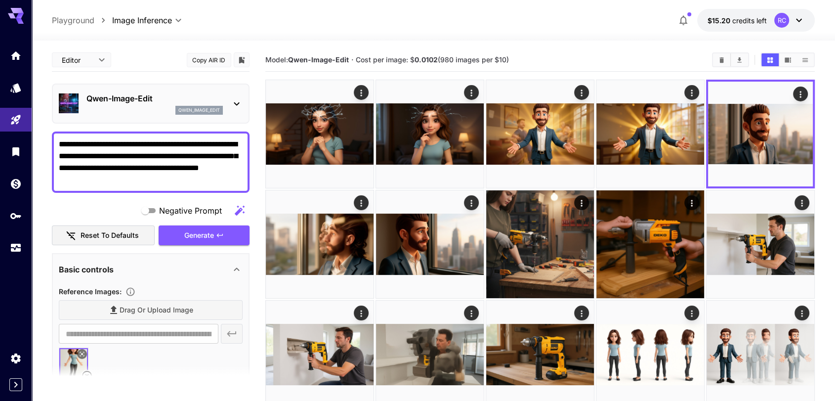
click at [470, 201] on icon "Actions" at bounding box center [470, 203] width 1 height 6
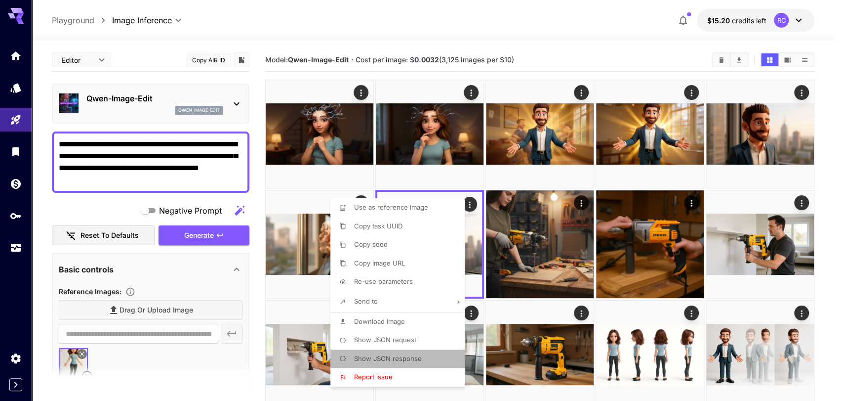
click at [395, 356] on span "Show JSON response" at bounding box center [388, 358] width 68 height 8
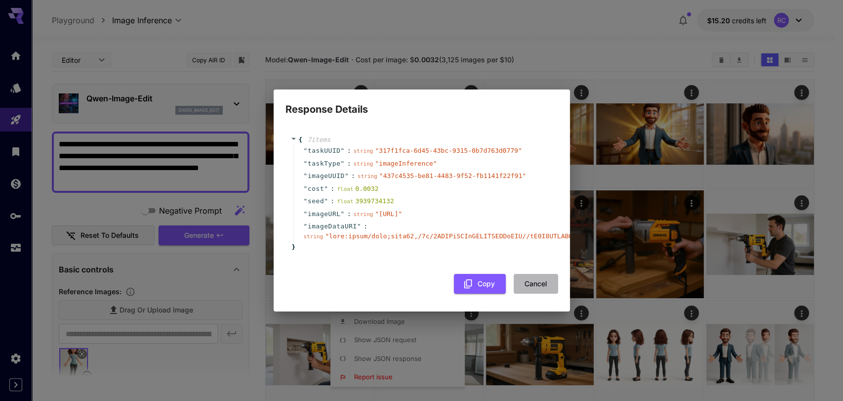
click at [530, 286] on button "Cancel" at bounding box center [536, 284] width 44 height 20
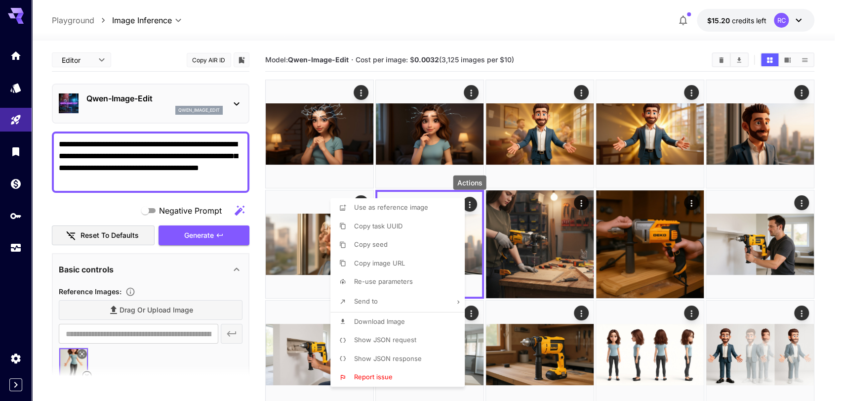
click at [578, 30] on div at bounding box center [421, 200] width 843 height 401
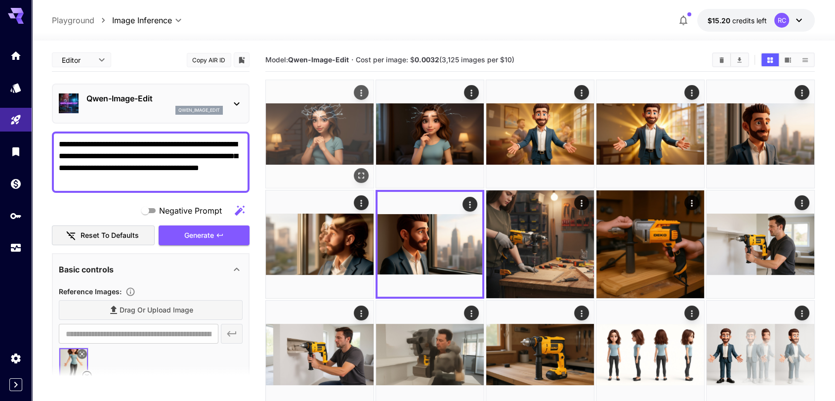
click at [346, 111] on img at bounding box center [320, 134] width 108 height 108
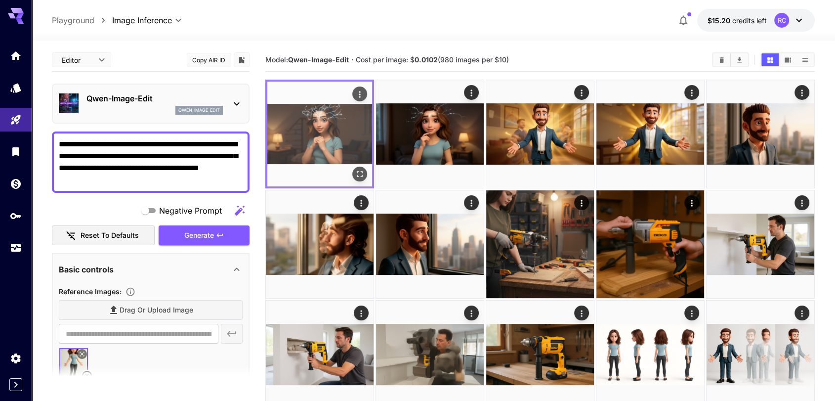
click at [361, 170] on icon "Open in fullscreen" at bounding box center [360, 174] width 10 height 10
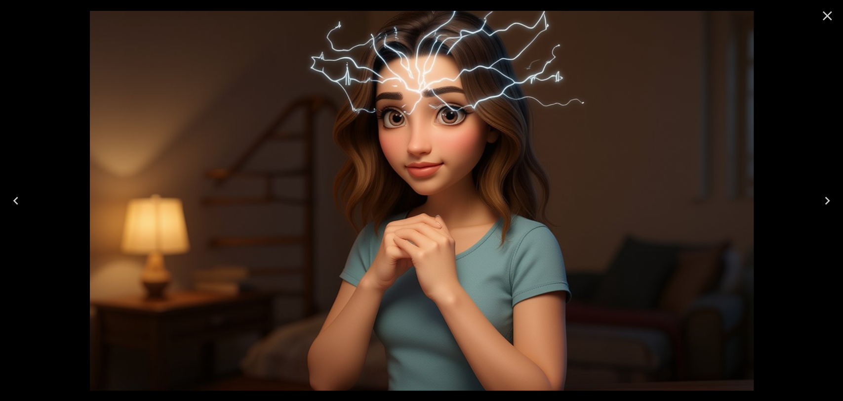
click at [829, 11] on icon "Close" at bounding box center [827, 16] width 16 height 16
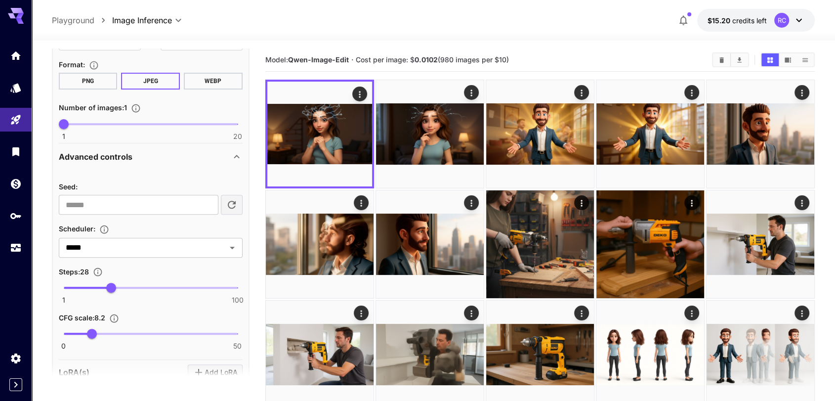
scroll to position [445, 0]
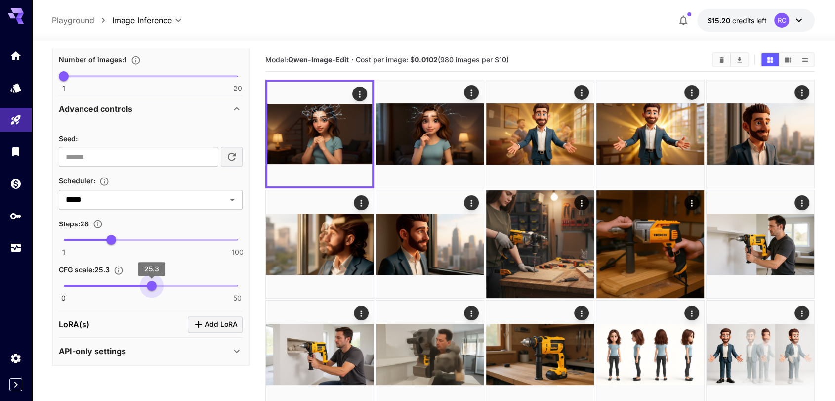
type input "****"
drag, startPoint x: 87, startPoint y: 282, endPoint x: 160, endPoint y: 285, distance: 72.7
click at [160, 285] on span "27.7" at bounding box center [160, 286] width 10 height 10
type input "*"
drag, startPoint x: 107, startPoint y: 237, endPoint x: 75, endPoint y: 233, distance: 31.9
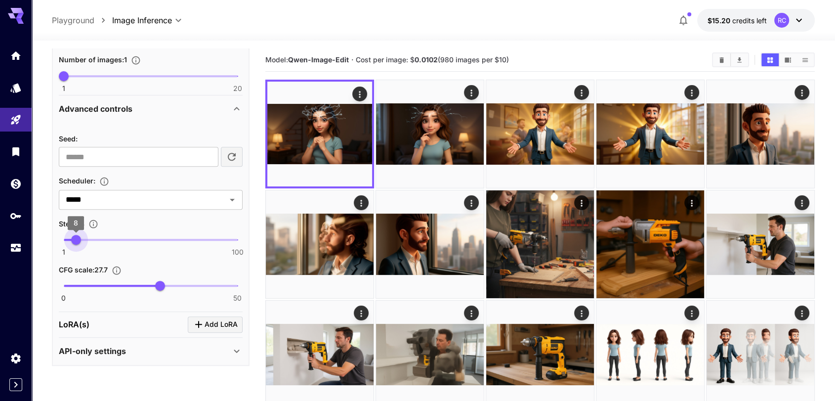
click at [75, 235] on span "8" at bounding box center [76, 240] width 10 height 10
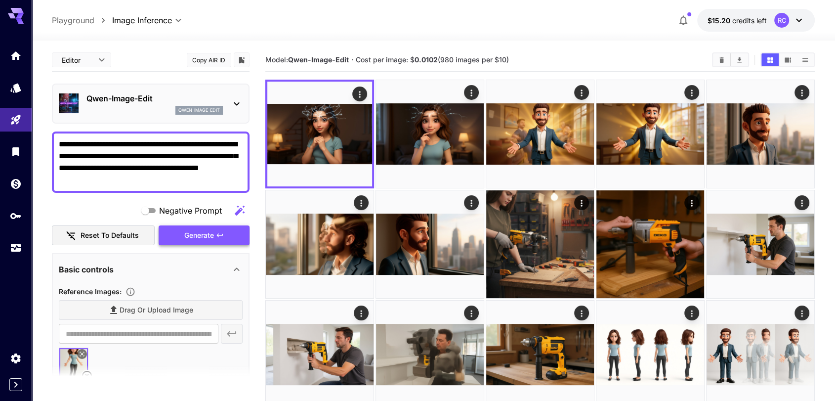
click at [215, 240] on button "Generate" at bounding box center [204, 235] width 91 height 20
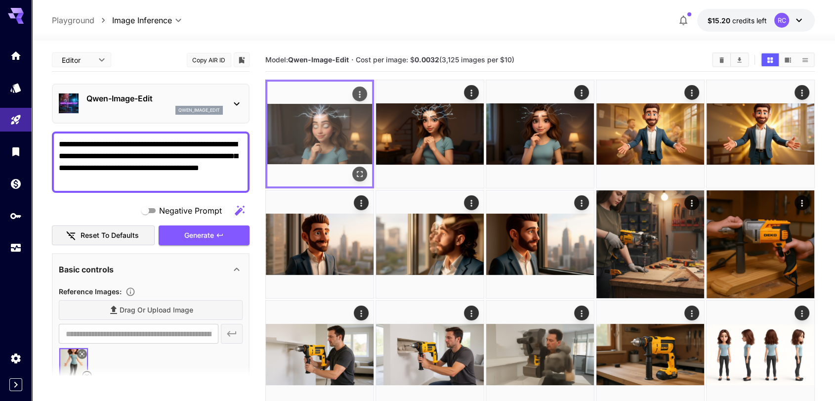
click at [346, 118] on img at bounding box center [319, 133] width 105 height 105
click at [362, 172] on icon "Open in fullscreen" at bounding box center [360, 174] width 10 height 10
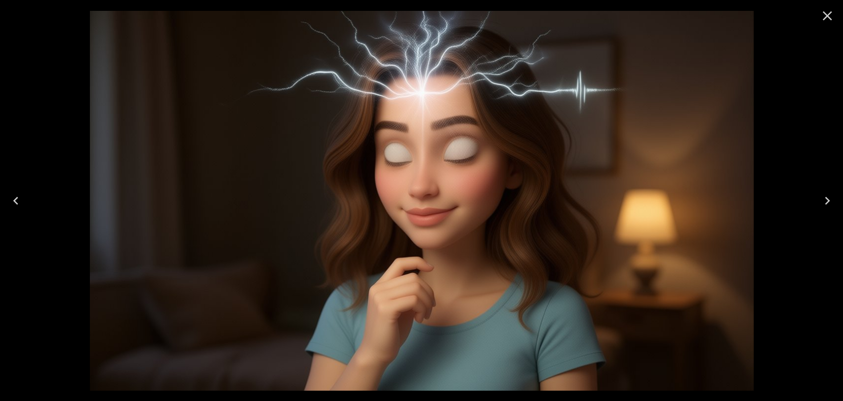
click at [831, 13] on icon "Close" at bounding box center [827, 16] width 16 height 16
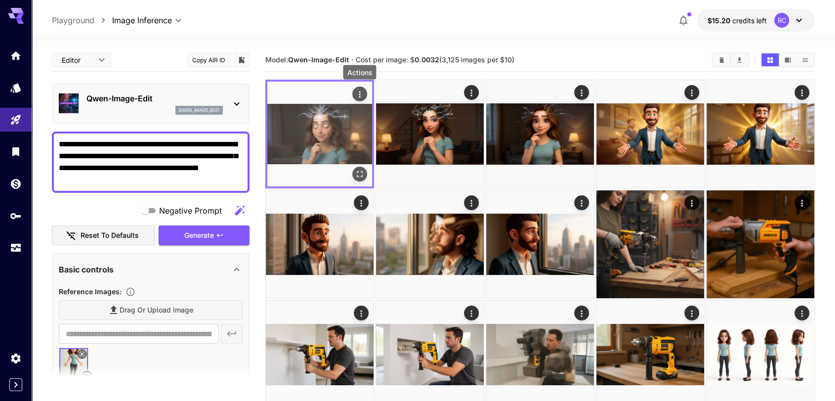
click at [359, 89] on icon "Actions" at bounding box center [360, 94] width 10 height 10
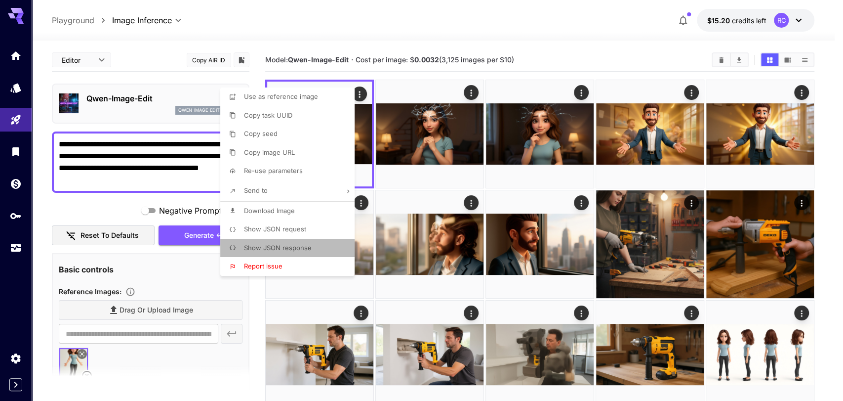
click at [300, 249] on span "Show JSON response" at bounding box center [278, 247] width 68 height 8
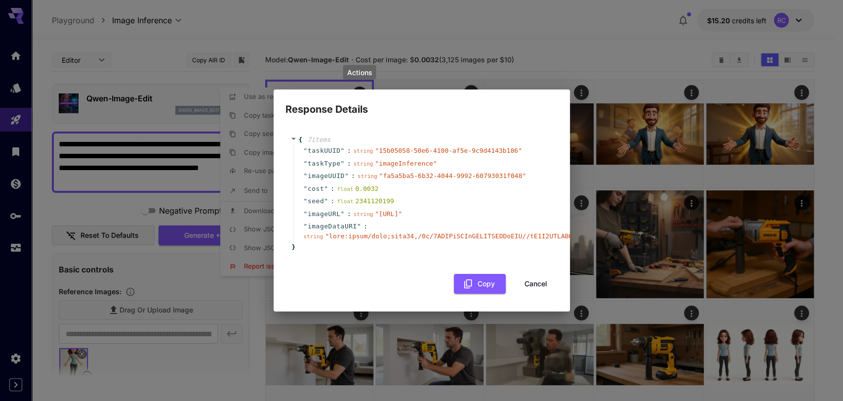
click at [532, 288] on button "Cancel" at bounding box center [536, 284] width 44 height 20
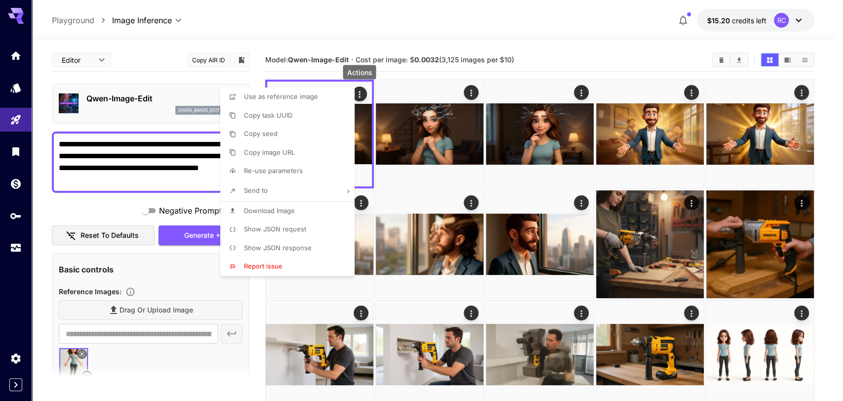
click at [187, 275] on div at bounding box center [421, 200] width 843 height 401
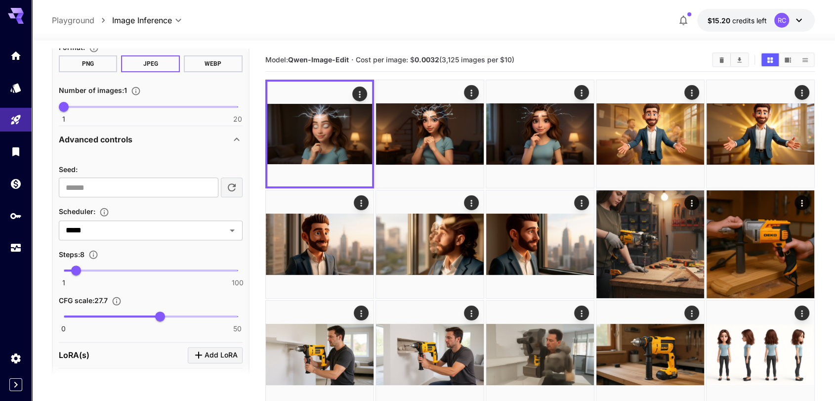
scroll to position [445, 0]
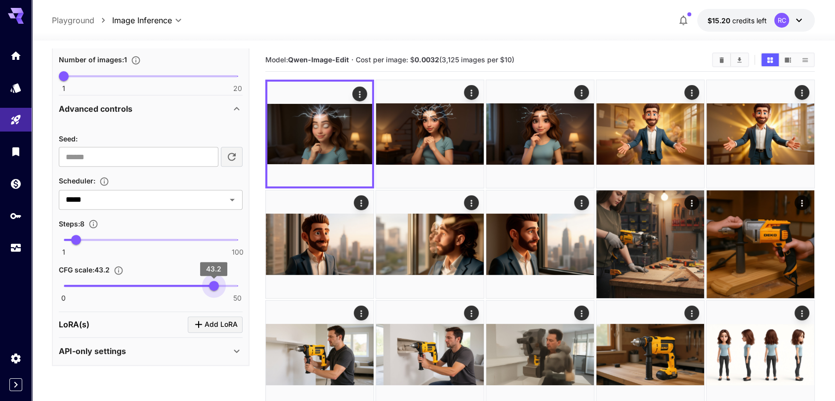
type input "****"
drag, startPoint x: 161, startPoint y: 285, endPoint x: 214, endPoint y: 285, distance: 52.8
click at [214, 285] on span "43.2" at bounding box center [214, 286] width 10 height 10
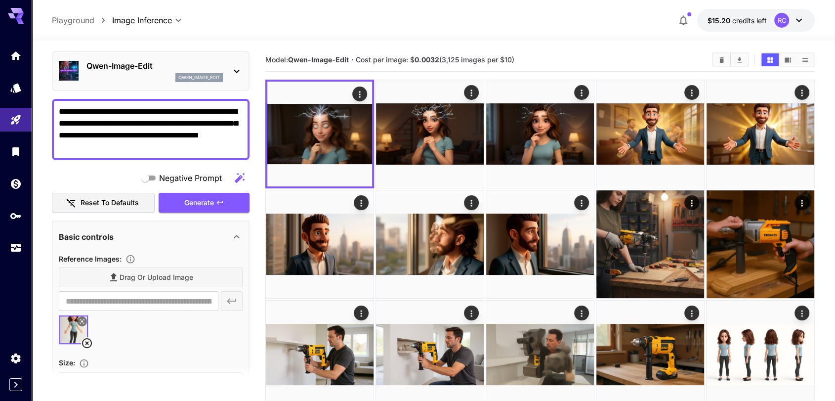
scroll to position [0, 0]
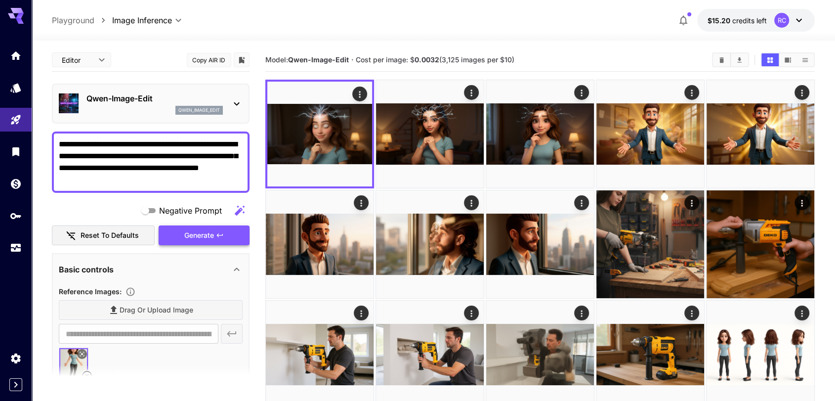
click at [183, 235] on button "Generate" at bounding box center [204, 235] width 91 height 20
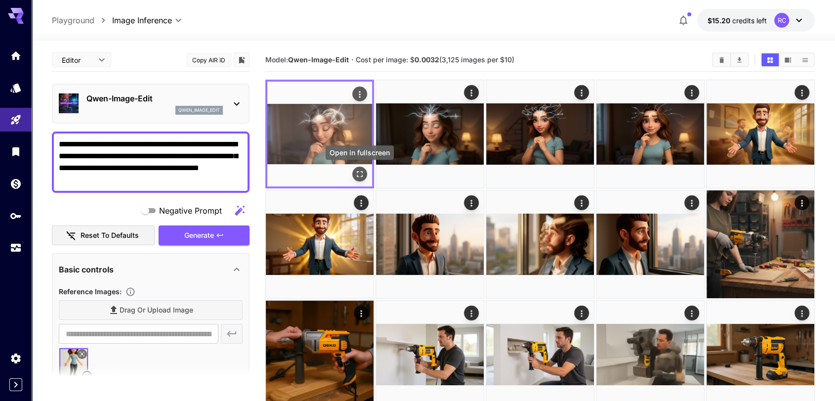
click at [360, 172] on icon "Open in fullscreen" at bounding box center [360, 174] width 10 height 10
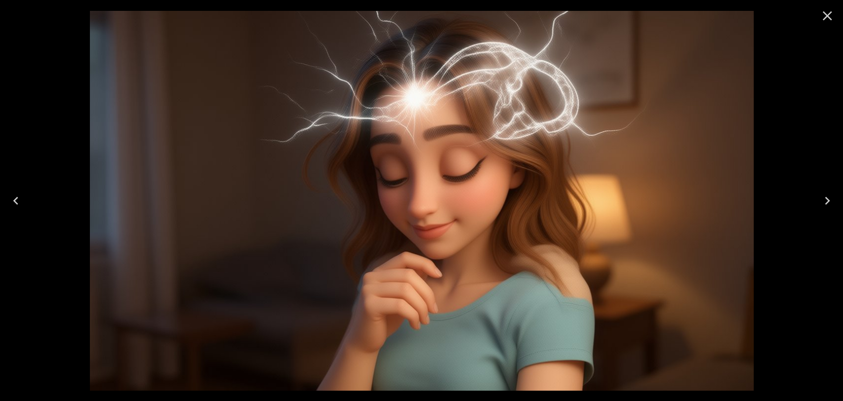
click at [831, 16] on icon "Close" at bounding box center [827, 16] width 16 height 16
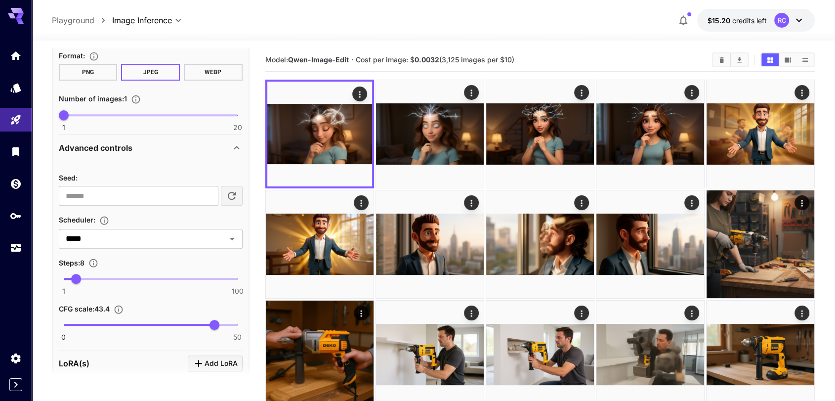
scroll to position [408, 0]
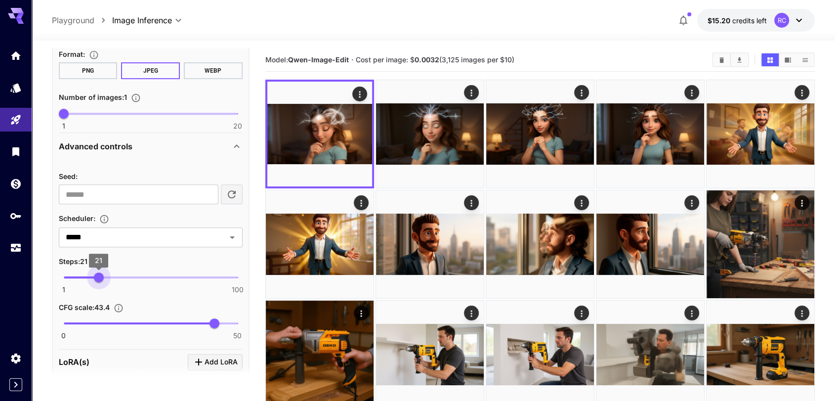
type input "**"
drag, startPoint x: 78, startPoint y: 268, endPoint x: 95, endPoint y: 269, distance: 17.3
click at [95, 272] on span "19" at bounding box center [95, 277] width 10 height 10
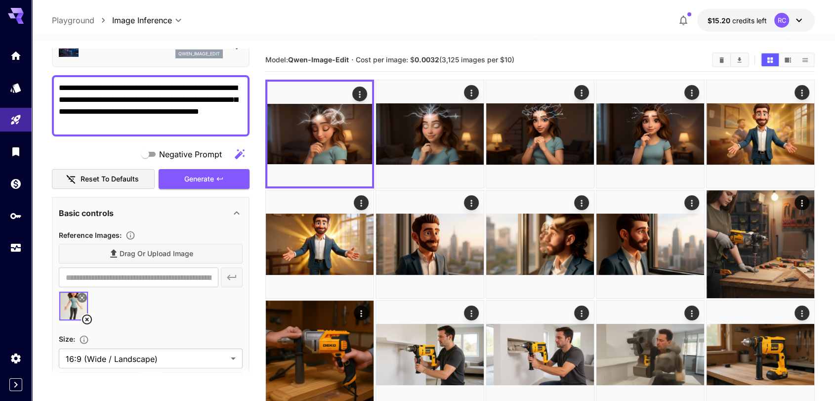
scroll to position [47, 0]
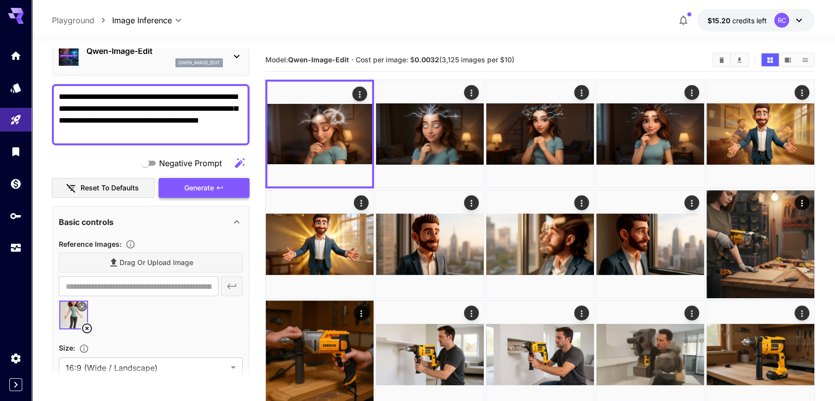
click at [208, 182] on span "Generate" at bounding box center [199, 188] width 30 height 12
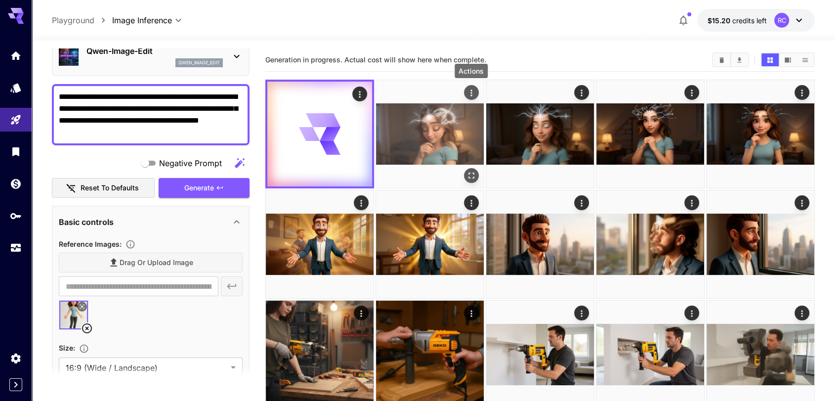
click at [474, 92] on icon "Actions" at bounding box center [471, 93] width 10 height 10
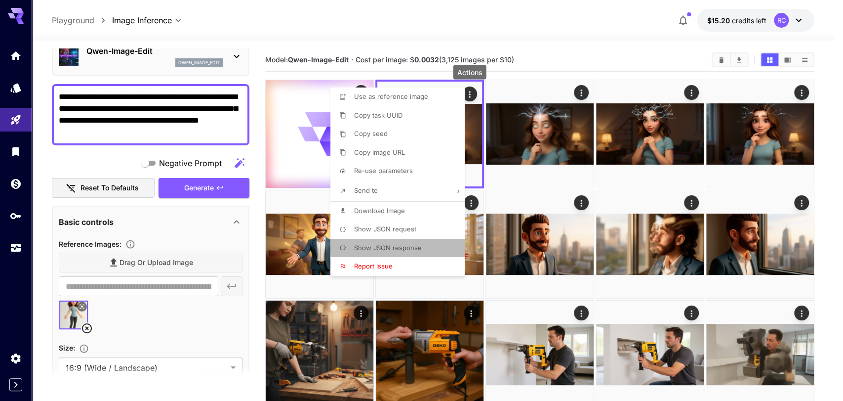
click at [391, 243] on span "Show JSON response" at bounding box center [388, 247] width 68 height 8
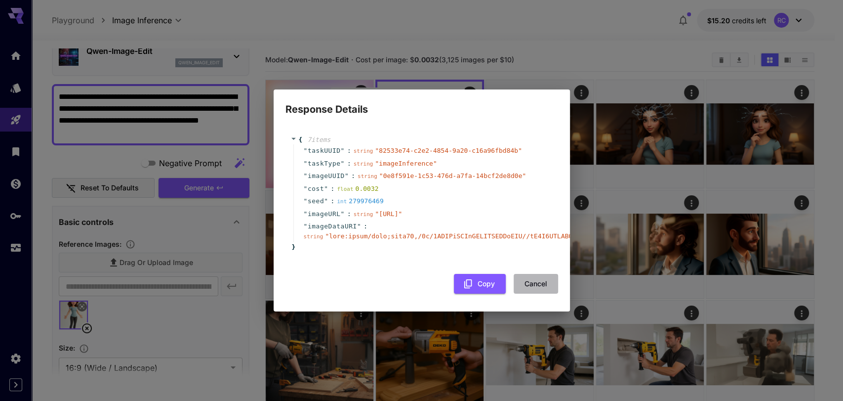
click at [540, 289] on button "Cancel" at bounding box center [536, 284] width 44 height 20
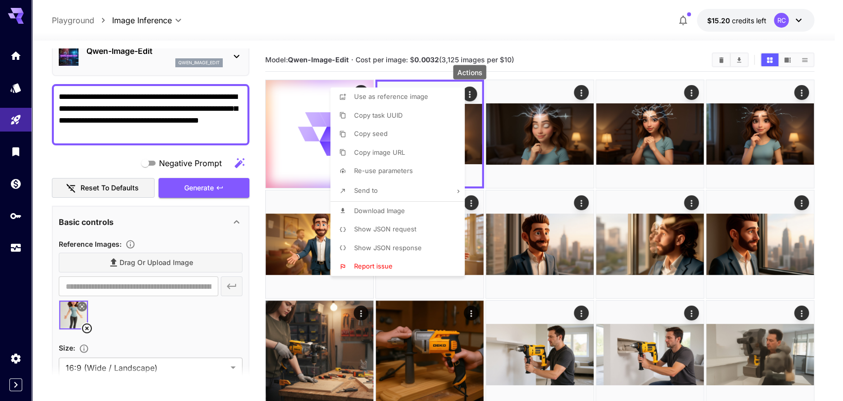
click at [573, 51] on div at bounding box center [421, 200] width 843 height 401
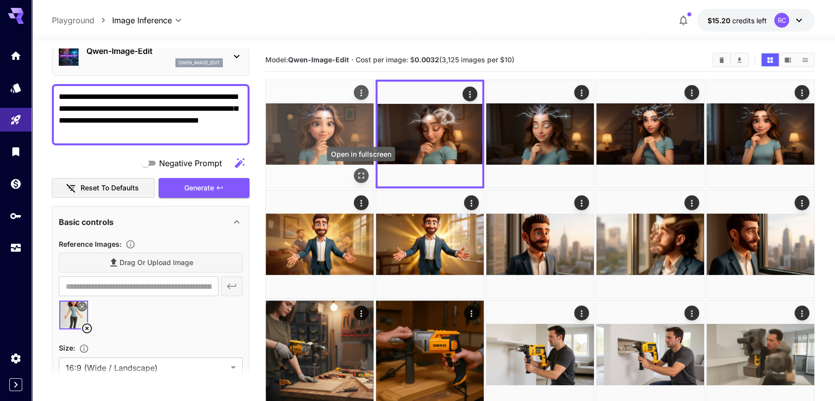
click at [361, 177] on icon "Open in fullscreen" at bounding box center [361, 175] width 10 height 10
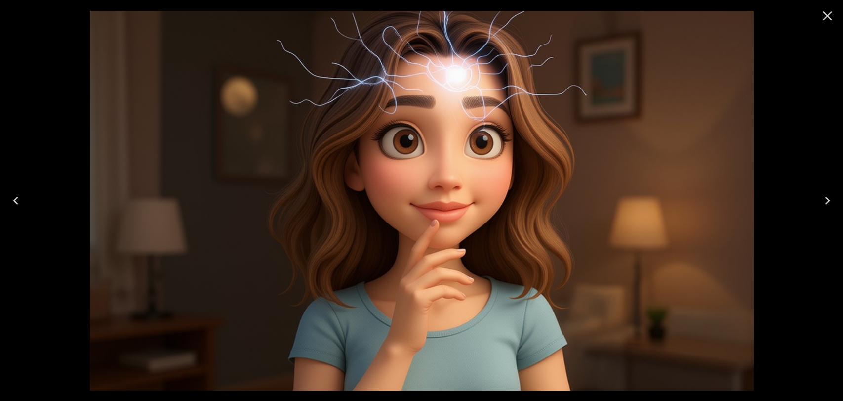
click at [829, 15] on icon "Close" at bounding box center [827, 16] width 16 height 16
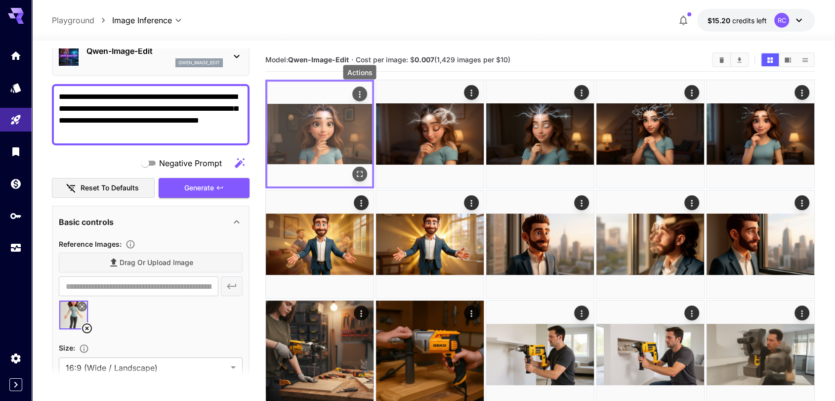
click at [360, 93] on icon "Actions" at bounding box center [359, 94] width 1 height 6
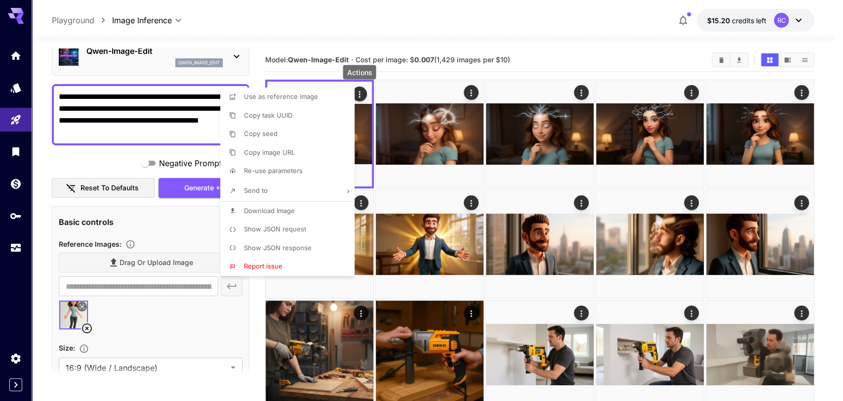
click at [292, 250] on span "Show JSON response" at bounding box center [278, 247] width 68 height 8
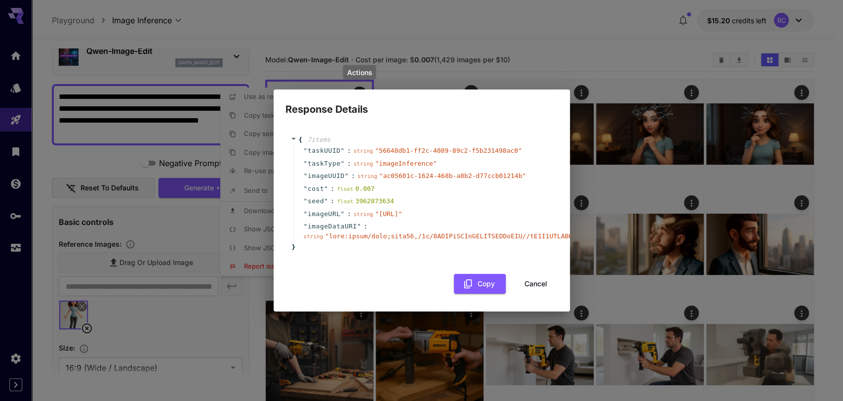
click at [604, 38] on div "Response Details { 7 item s " taskUUID " : string " 56648db1-ff2c-4089-89c2-f5b…" at bounding box center [421, 200] width 843 height 401
click at [542, 294] on button "Cancel" at bounding box center [536, 284] width 44 height 20
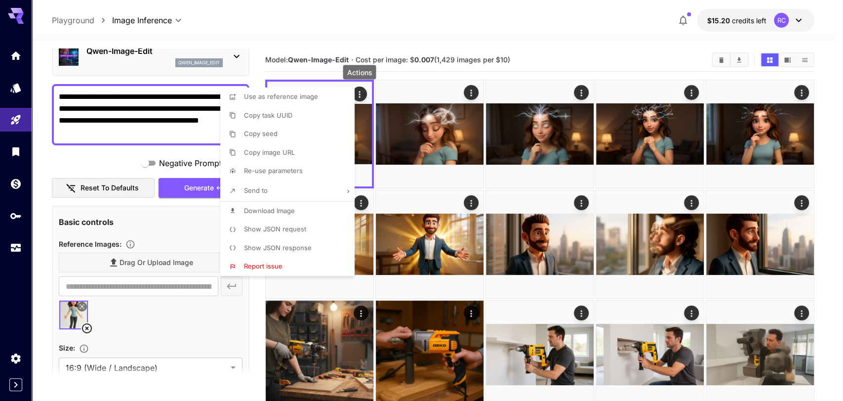
click at [497, 4] on div at bounding box center [421, 200] width 843 height 401
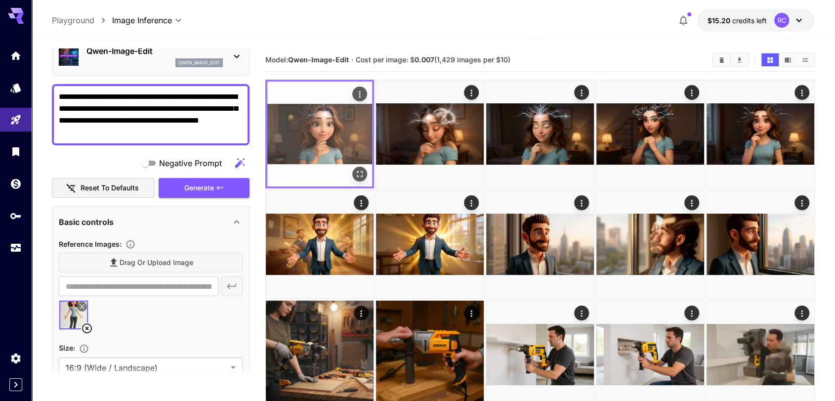
click at [329, 126] on img at bounding box center [319, 133] width 105 height 105
click at [360, 168] on button "Open in fullscreen" at bounding box center [359, 173] width 15 height 15
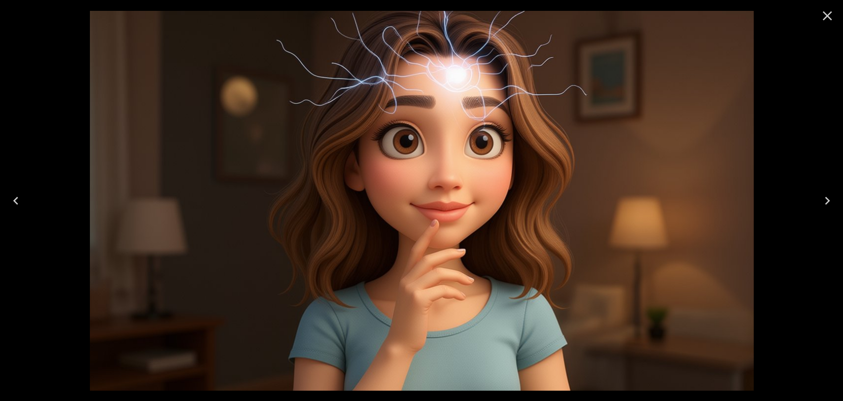
click at [827, 18] on icon "Close" at bounding box center [827, 16] width 16 height 16
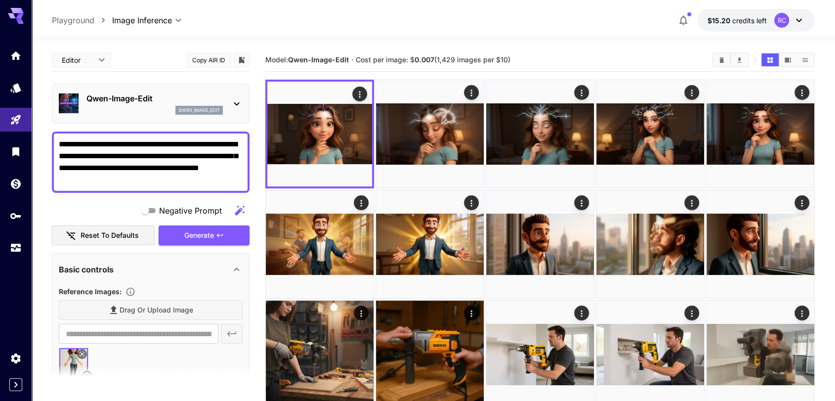
scroll to position [47, 0]
